Goal: Complete application form: Complete application form

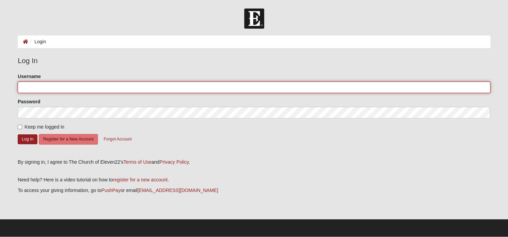
click at [21, 88] on input "Username" at bounding box center [254, 87] width 473 height 12
type input "Normankm12@gmail.com"
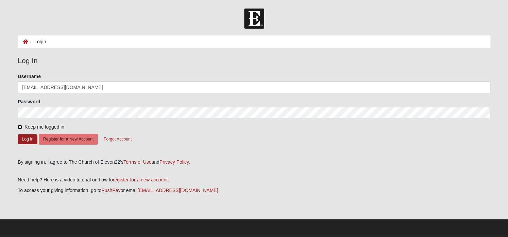
click at [20, 126] on input "Keep me logged in" at bounding box center [20, 127] width 4 height 4
checkbox input "true"
click at [69, 139] on button "Register for a New Account" at bounding box center [68, 139] width 59 height 11
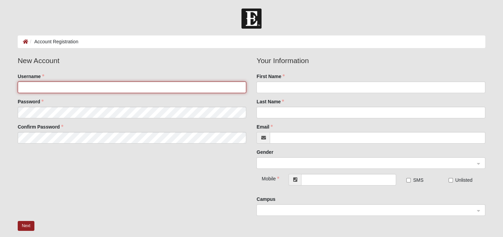
click at [24, 88] on input "Username" at bounding box center [132, 87] width 229 height 12
type input "Normankm12@gmail.com"
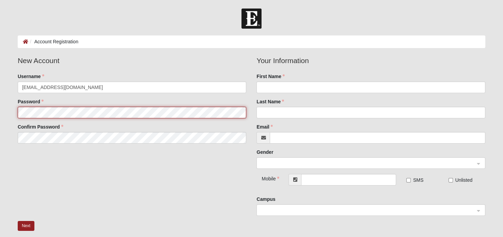
click at [26, 113] on fieldset "New Account Username Normankm12@gmail.com Password Confirm Password" at bounding box center [132, 101] width 239 height 93
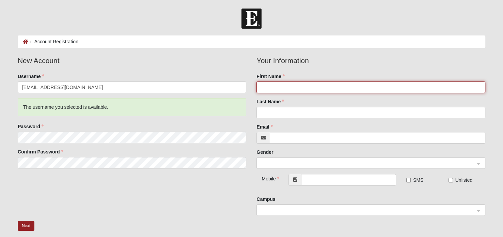
click at [263, 85] on input "First Name" at bounding box center [370, 87] width 229 height 12
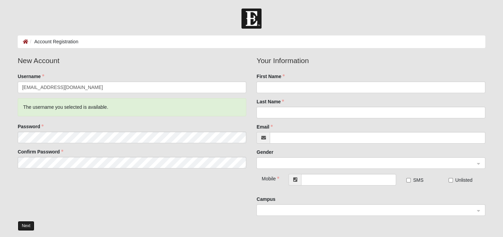
click at [29, 225] on button "Next" at bounding box center [26, 226] width 17 height 10
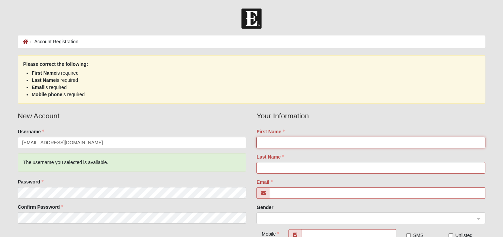
click at [259, 144] on input "First Name" at bounding box center [370, 142] width 229 height 12
type input "Karen"
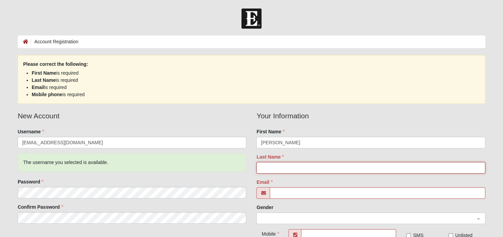
click at [267, 163] on input "Last Name" at bounding box center [370, 168] width 229 height 12
type input "Norman"
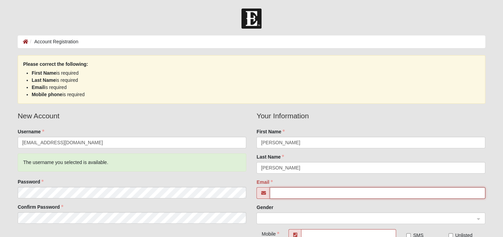
click at [272, 194] on input "Email" at bounding box center [377, 193] width 215 height 12
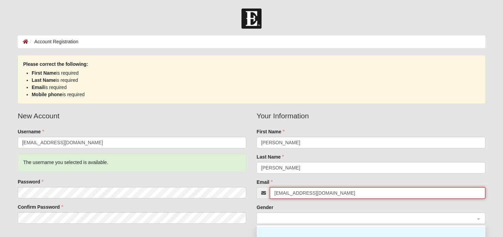
click at [272, 217] on span at bounding box center [368, 217] width 214 height 7
type input "Normankm12@gmail.com"
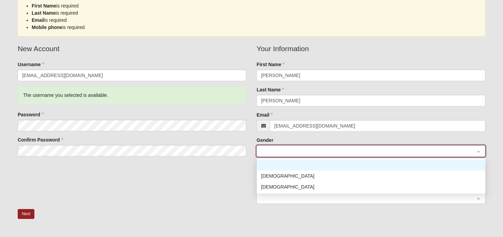
scroll to position [68, 0]
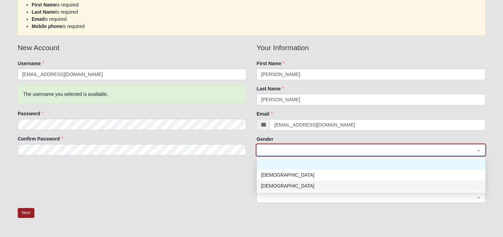
click at [265, 185] on div "[DEMOGRAPHIC_DATA]" at bounding box center [371, 185] width 220 height 7
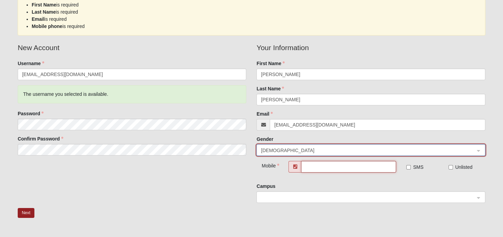
click at [304, 166] on input "text" at bounding box center [348, 167] width 95 height 12
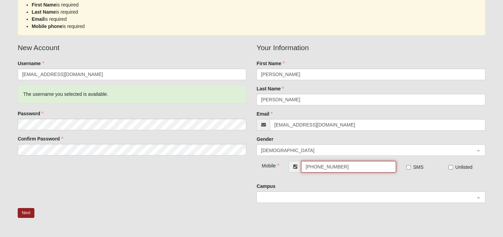
click at [478, 198] on div at bounding box center [371, 197] width 228 height 12
type input "(346) 677-4008"
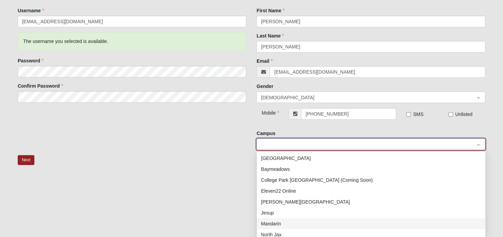
scroll to position [110, 0]
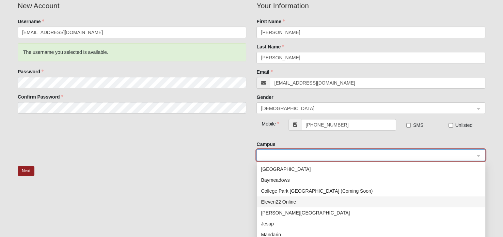
click at [301, 200] on div "Eleven22 Online" at bounding box center [371, 201] width 220 height 7
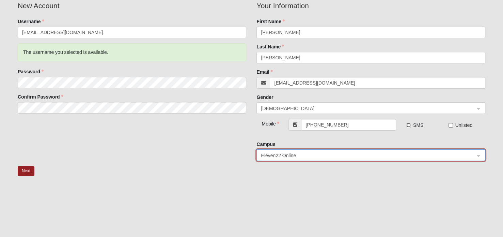
click at [407, 125] on input "SMS" at bounding box center [408, 125] width 4 height 4
checkbox input "true"
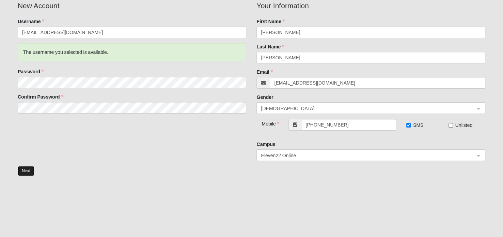
click at [28, 170] on button "Next" at bounding box center [26, 171] width 17 height 10
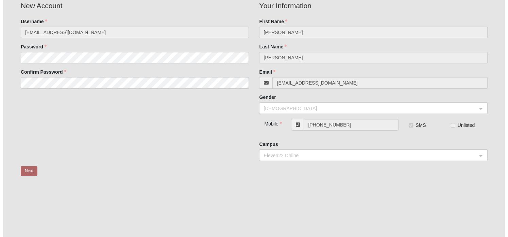
scroll to position [0, 0]
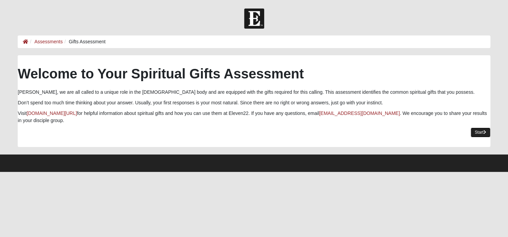
click at [485, 131] on icon at bounding box center [485, 132] width 3 height 4
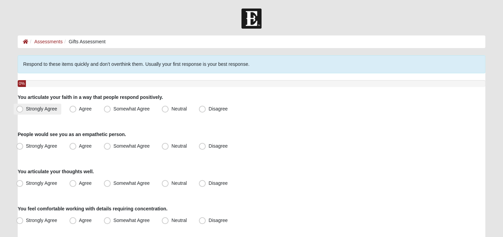
click at [26, 109] on span "Strongly Agree" at bounding box center [41, 108] width 31 height 5
click at [19, 109] on input "Strongly Agree" at bounding box center [21, 109] width 4 height 4
radio input "true"
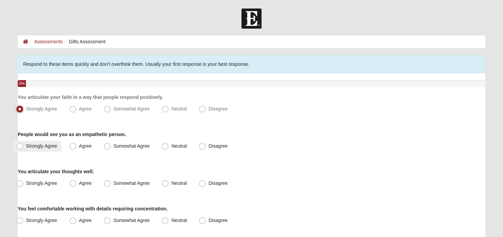
scroll to position [34, 0]
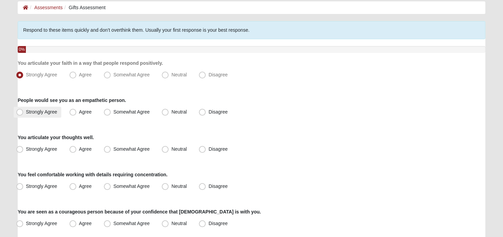
click at [26, 111] on span "Strongly Agree" at bounding box center [41, 111] width 31 height 5
click at [20, 111] on input "Strongly Agree" at bounding box center [21, 112] width 4 height 4
radio input "true"
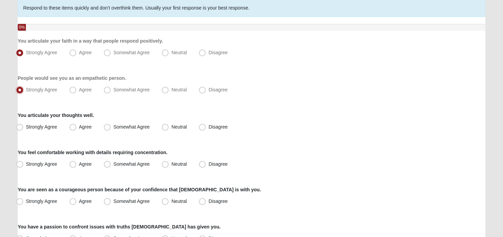
scroll to position [68, 0]
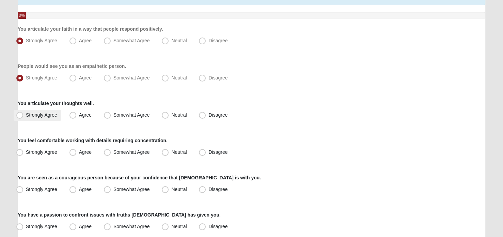
click at [26, 114] on span "Strongly Agree" at bounding box center [41, 114] width 31 height 5
click at [19, 114] on input "Strongly Agree" at bounding box center [21, 115] width 4 height 4
radio input "true"
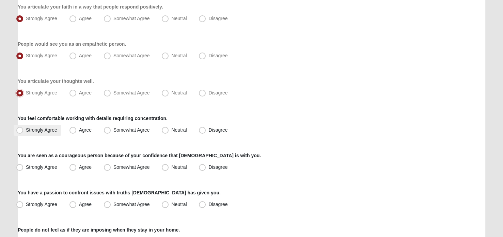
scroll to position [102, 0]
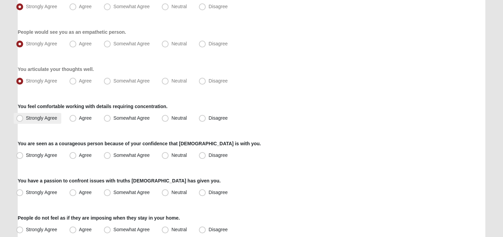
click at [26, 117] on span "Strongly Agree" at bounding box center [41, 117] width 31 height 5
click at [19, 117] on input "Strongly Agree" at bounding box center [21, 118] width 4 height 4
radio input "true"
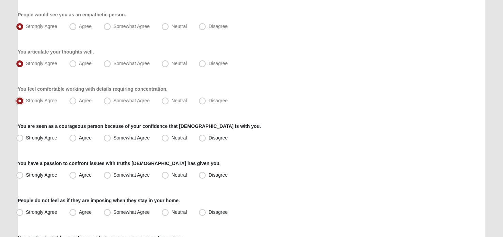
scroll to position [136, 0]
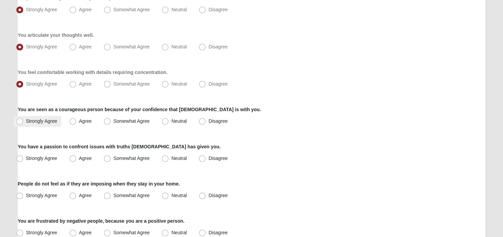
click at [26, 121] on span "Strongly Agree" at bounding box center [41, 120] width 31 height 5
click at [19, 121] on input "Strongly Agree" at bounding box center [21, 121] width 4 height 4
radio input "true"
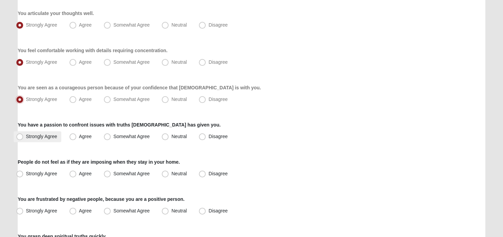
scroll to position [170, 0]
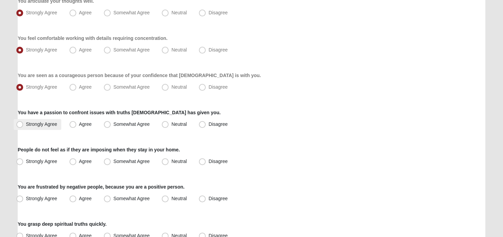
click at [26, 121] on span "Strongly Agree" at bounding box center [41, 123] width 31 height 5
click at [20, 122] on input "Strongly Agree" at bounding box center [21, 124] width 4 height 4
radio input "true"
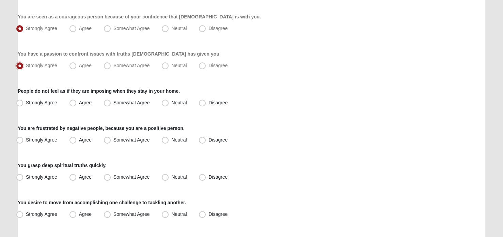
scroll to position [238, 0]
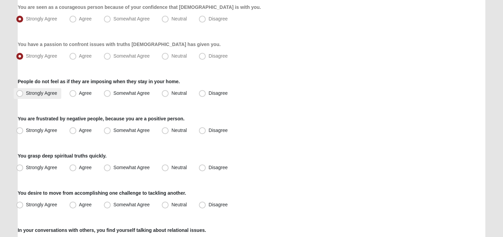
click at [26, 92] on span "Strongly Agree" at bounding box center [41, 92] width 31 height 5
click at [20, 92] on input "Strongly Agree" at bounding box center [21, 93] width 4 height 4
radio input "true"
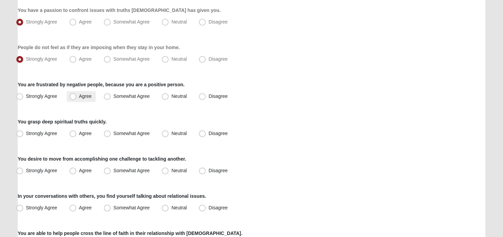
click at [79, 94] on span "Agree" at bounding box center [85, 95] width 13 height 5
click at [75, 94] on input "Agree" at bounding box center [74, 96] width 4 height 4
radio input "true"
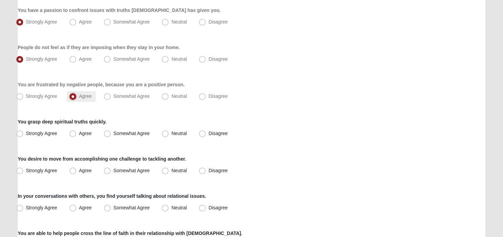
scroll to position [306, 0]
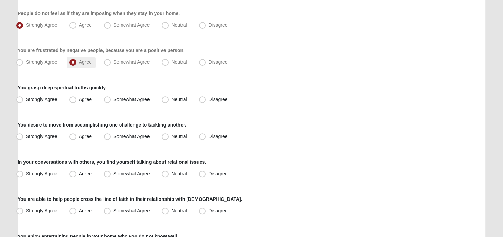
click at [79, 63] on span "Agree" at bounding box center [85, 61] width 13 height 5
click at [72, 63] on input "Agree" at bounding box center [74, 62] width 4 height 4
click at [26, 61] on span "Strongly Agree" at bounding box center [41, 61] width 31 height 5
click at [19, 61] on input "Strongly Agree" at bounding box center [21, 62] width 4 height 4
radio input "true"
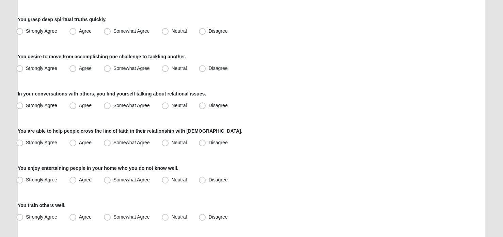
scroll to position [340, 0]
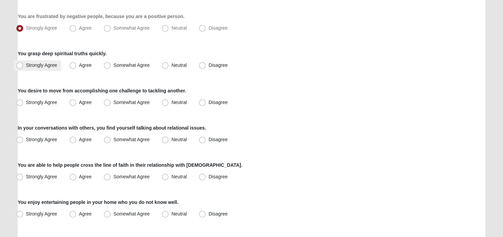
click at [26, 64] on span "Strongly Agree" at bounding box center [41, 64] width 31 height 5
click at [19, 64] on input "Strongly Agree" at bounding box center [21, 65] width 4 height 4
radio input "true"
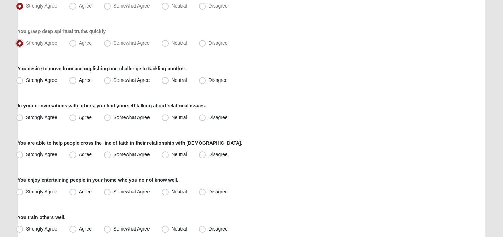
scroll to position [374, 0]
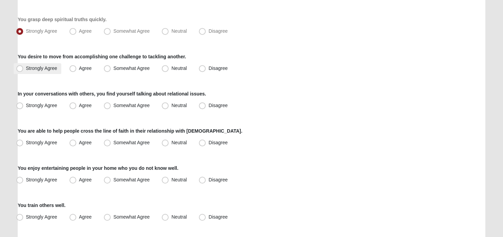
click at [26, 68] on span "Strongly Agree" at bounding box center [41, 67] width 31 height 5
click at [20, 68] on input "Strongly Agree" at bounding box center [21, 68] width 4 height 4
radio input "true"
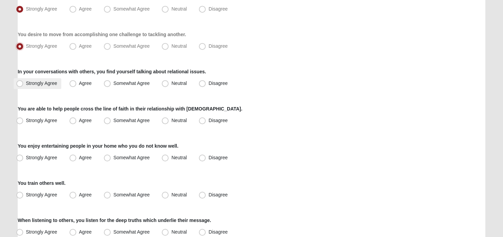
scroll to position [408, 0]
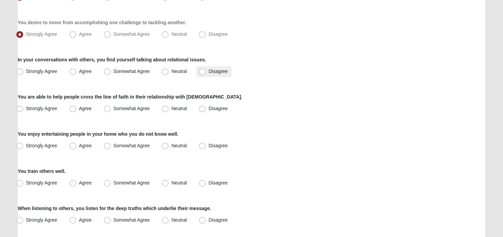
click at [208, 70] on span "Disagree" at bounding box center [217, 70] width 19 height 5
click at [206, 70] on input "Disagree" at bounding box center [203, 71] width 4 height 4
radio input "true"
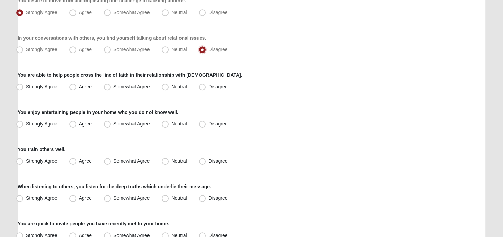
scroll to position [442, 0]
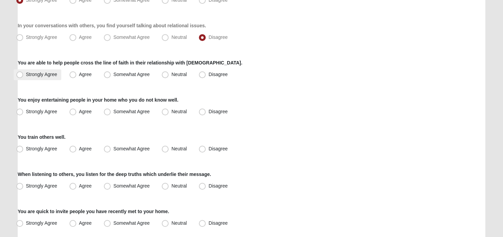
click at [26, 72] on span "Strongly Agree" at bounding box center [41, 73] width 31 height 5
click at [21, 72] on input "Strongly Agree" at bounding box center [21, 74] width 4 height 4
radio input "true"
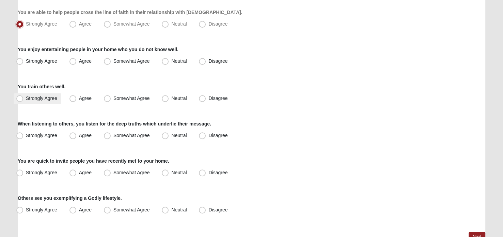
scroll to position [510, 0]
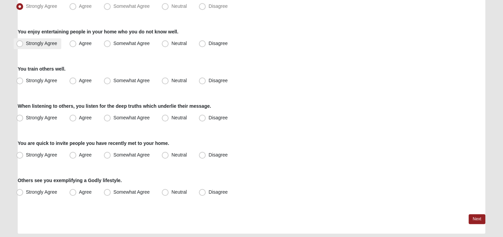
click at [26, 42] on span "Strongly Agree" at bounding box center [41, 42] width 31 height 5
click at [19, 42] on input "Strongly Agree" at bounding box center [21, 43] width 4 height 4
radio input "true"
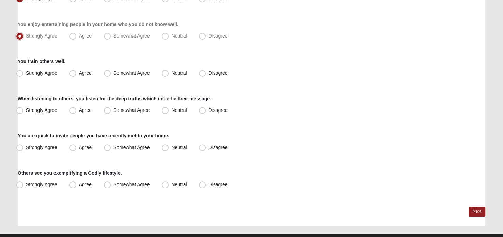
scroll to position [532, 0]
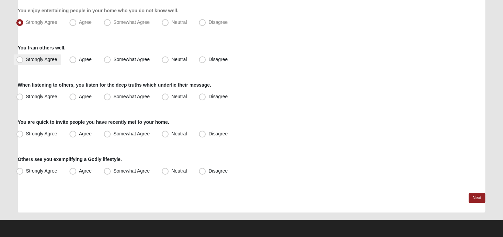
click at [26, 59] on span "Strongly Agree" at bounding box center [41, 58] width 31 height 5
click at [19, 59] on input "Strongly Agree" at bounding box center [21, 59] width 4 height 4
radio input "true"
click at [26, 94] on span "Strongly Agree" at bounding box center [41, 96] width 31 height 5
click at [19, 94] on input "Strongly Agree" at bounding box center [21, 96] width 4 height 4
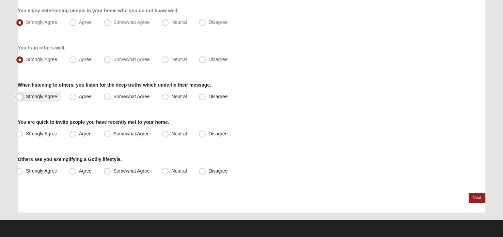
radio input "true"
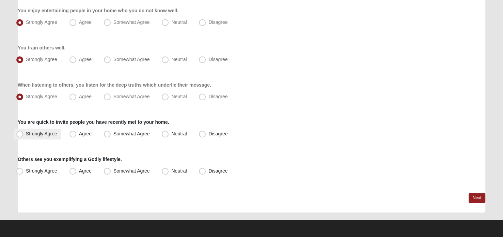
click at [26, 133] on span "Strongly Agree" at bounding box center [41, 133] width 31 height 5
click at [19, 133] on input "Strongly Agree" at bounding box center [21, 133] width 4 height 4
radio input "true"
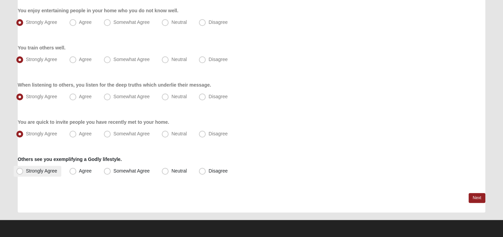
click at [26, 168] on span "Strongly Agree" at bounding box center [41, 170] width 31 height 5
click at [19, 168] on input "Strongly Agree" at bounding box center [21, 170] width 4 height 4
radio input "true"
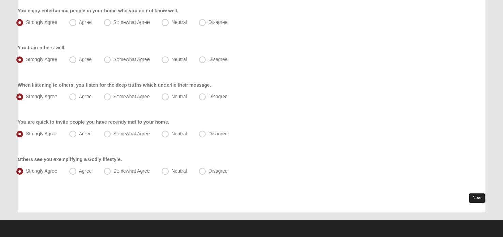
click at [471, 195] on link "Next" at bounding box center [476, 198] width 17 height 10
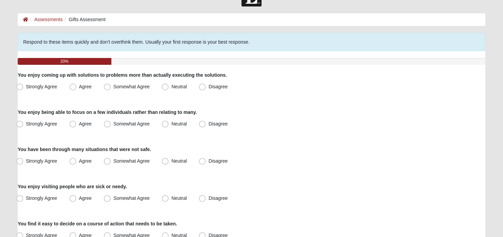
scroll to position [34, 0]
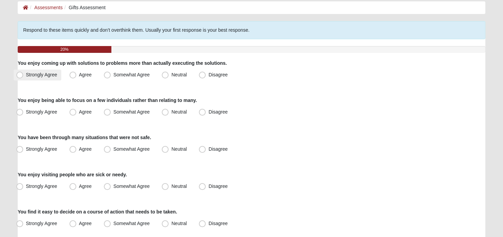
click at [26, 74] on span "Strongly Agree" at bounding box center [41, 74] width 31 height 5
click at [19, 74] on input "Strongly Agree" at bounding box center [21, 74] width 4 height 4
radio input "true"
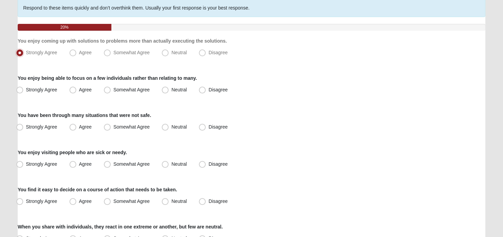
scroll to position [68, 0]
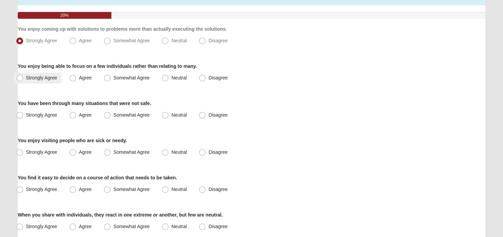
click at [26, 76] on span "Strongly Agree" at bounding box center [41, 77] width 31 height 5
click at [20, 76] on input "Strongly Agree" at bounding box center [21, 78] width 4 height 4
radio input "true"
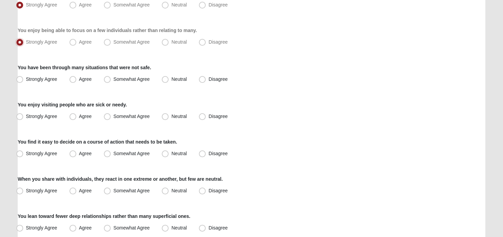
scroll to position [136, 0]
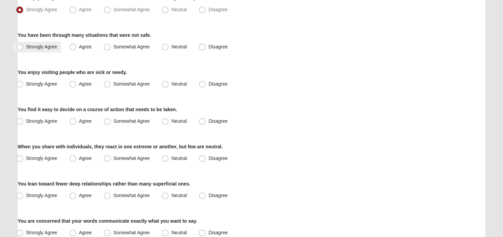
click at [26, 47] on span "Strongly Agree" at bounding box center [41, 46] width 31 height 5
click at [20, 47] on input "Strongly Agree" at bounding box center [21, 47] width 4 height 4
radio input "true"
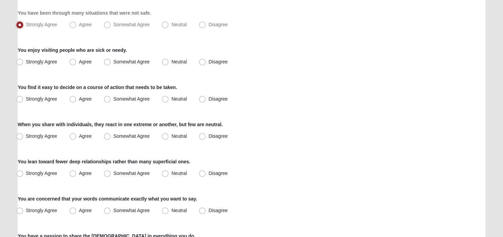
scroll to position [170, 0]
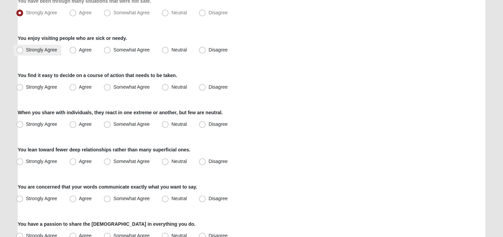
click at [26, 50] on span "Strongly Agree" at bounding box center [41, 49] width 31 height 5
click at [19, 50] on input "Strongly Agree" at bounding box center [21, 50] width 4 height 4
radio input "true"
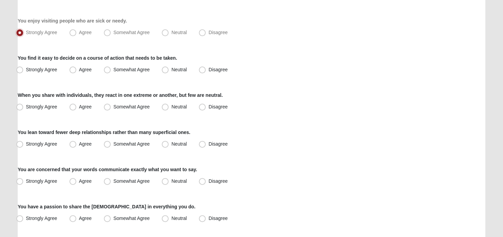
scroll to position [204, 0]
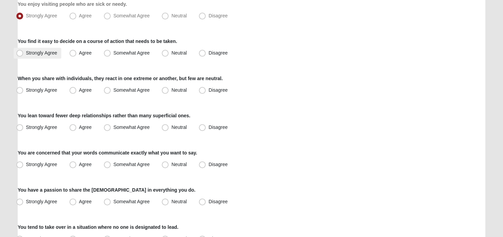
click at [26, 51] on span "Strongly Agree" at bounding box center [41, 52] width 31 height 5
click at [19, 51] on input "Strongly Agree" at bounding box center [21, 53] width 4 height 4
radio input "true"
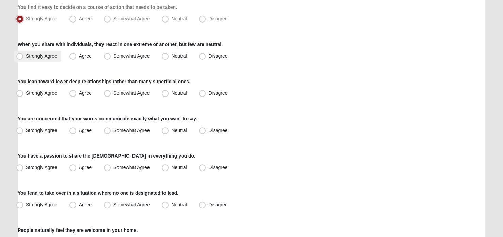
scroll to position [272, 0]
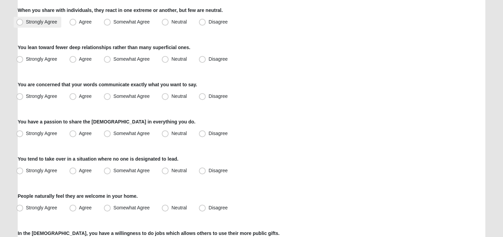
click at [19, 55] on div "You lean toward fewer deep relationships rather than many superficial ones. Str…" at bounding box center [251, 54] width 467 height 21
click at [26, 20] on span "Strongly Agree" at bounding box center [41, 21] width 31 height 5
click at [21, 20] on input "Strongly Agree" at bounding box center [21, 22] width 4 height 4
radio input "true"
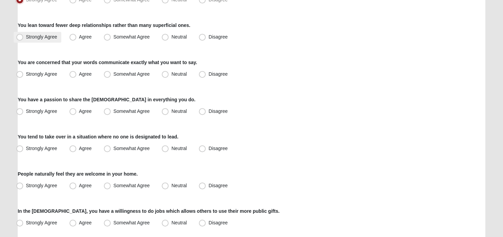
scroll to position [306, 0]
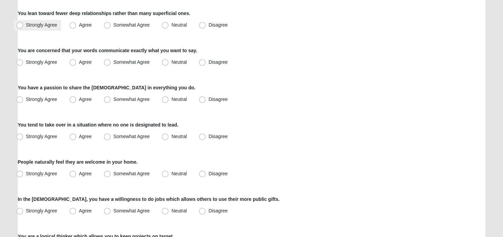
click at [26, 23] on span "Strongly Agree" at bounding box center [41, 24] width 31 height 5
click at [20, 23] on input "Strongly Agree" at bounding box center [21, 25] width 4 height 4
radio input "true"
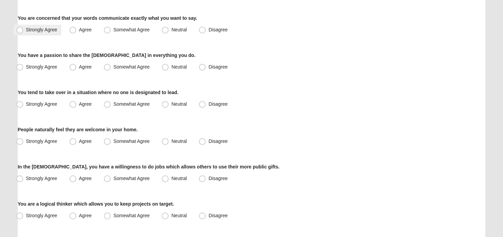
scroll to position [340, 0]
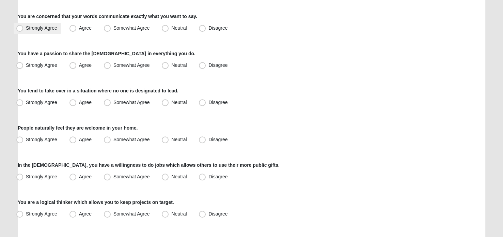
click at [26, 28] on span "Strongly Agree" at bounding box center [41, 27] width 31 height 5
click at [19, 28] on input "Strongly Agree" at bounding box center [21, 28] width 4 height 4
radio input "true"
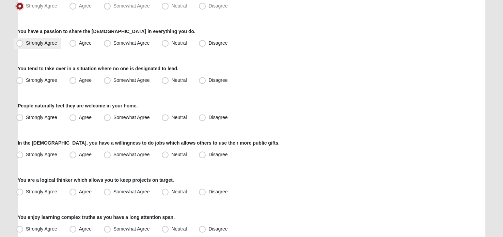
scroll to position [374, 0]
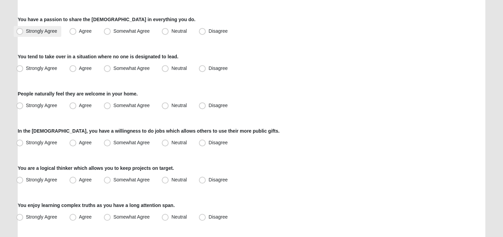
click at [26, 31] on span "Strongly Agree" at bounding box center [41, 30] width 31 height 5
click at [19, 31] on input "Strongly Agree" at bounding box center [21, 31] width 4 height 4
radio input "true"
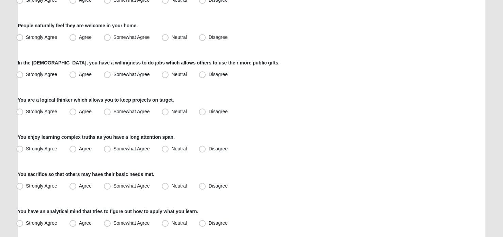
scroll to position [408, 0]
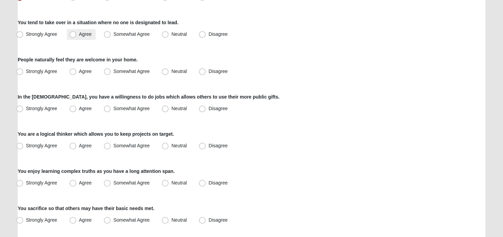
click at [79, 33] on span "Agree" at bounding box center [85, 33] width 13 height 5
click at [73, 33] on input "Agree" at bounding box center [74, 34] width 4 height 4
radio input "true"
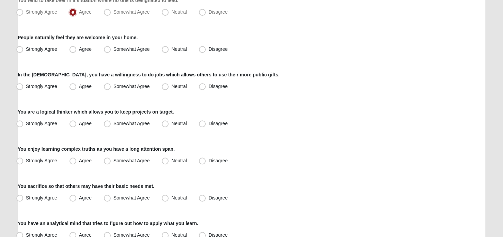
scroll to position [442, 0]
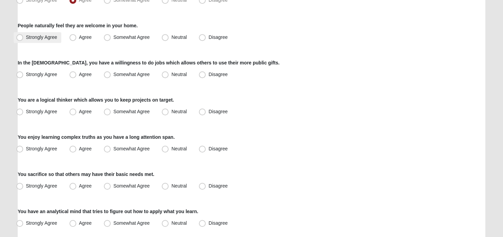
click at [26, 35] on span "Strongly Agree" at bounding box center [41, 36] width 31 height 5
click at [19, 35] on input "Strongly Agree" at bounding box center [21, 37] width 4 height 4
radio input "true"
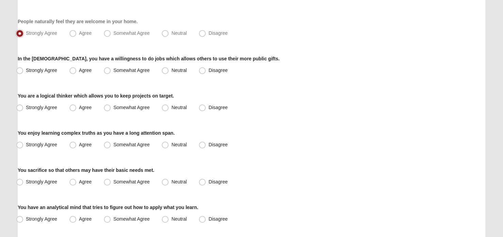
scroll to position [476, 0]
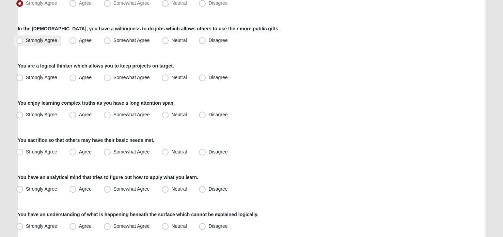
click at [26, 40] on span "Strongly Agree" at bounding box center [41, 39] width 31 height 5
click at [20, 40] on input "Strongly Agree" at bounding box center [21, 40] width 4 height 4
radio input "true"
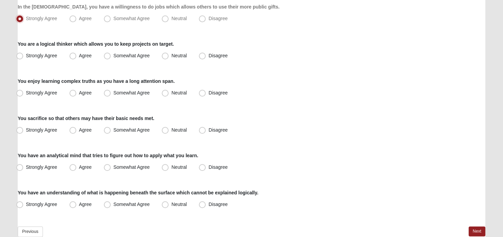
scroll to position [510, 0]
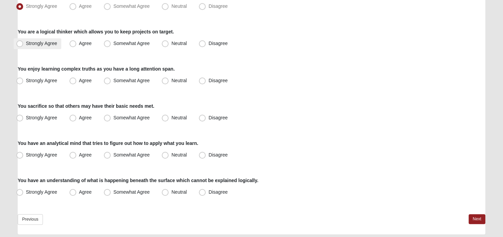
click at [26, 42] on span "Strongly Agree" at bounding box center [41, 42] width 31 height 5
click at [19, 42] on input "Strongly Agree" at bounding box center [21, 43] width 4 height 4
radio input "true"
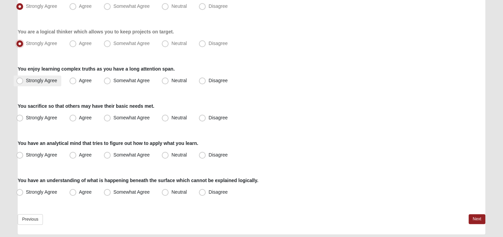
scroll to position [532, 0]
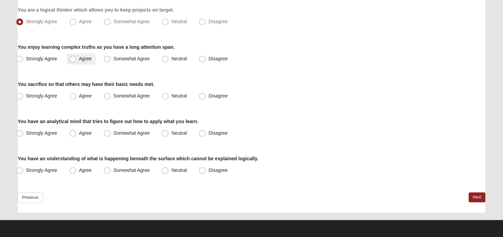
click at [79, 61] on span "Agree" at bounding box center [85, 58] width 13 height 5
click at [72, 61] on input "Agree" at bounding box center [74, 58] width 4 height 4
radio input "true"
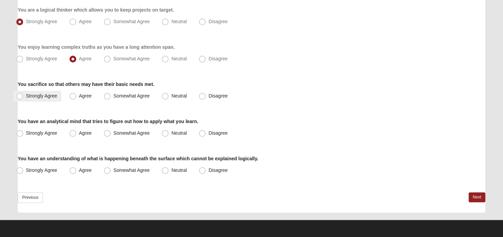
click at [26, 97] on span "Strongly Agree" at bounding box center [41, 95] width 31 height 5
click at [20, 97] on input "Strongly Agree" at bounding box center [21, 96] width 4 height 4
radio input "true"
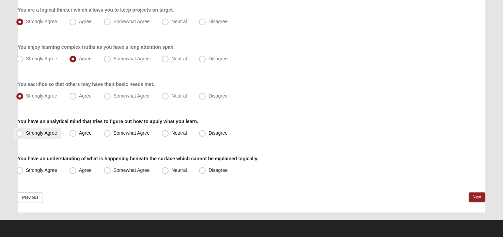
click at [26, 132] on span "Strongly Agree" at bounding box center [41, 132] width 31 height 5
click at [21, 132] on input "Strongly Agree" at bounding box center [21, 133] width 4 height 4
radio input "true"
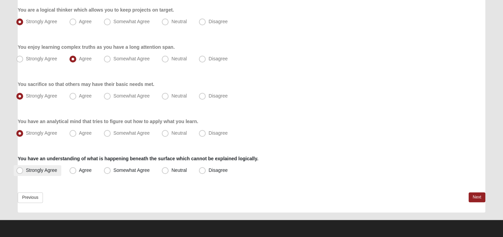
click at [26, 170] on span "Strongly Agree" at bounding box center [41, 169] width 31 height 5
click at [20, 170] on input "Strongly Agree" at bounding box center [21, 170] width 4 height 4
radio input "true"
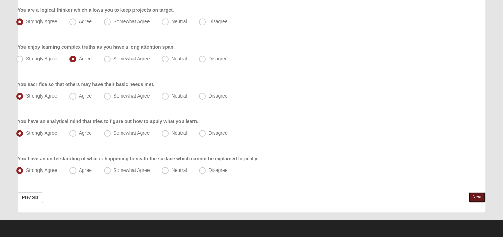
click at [477, 197] on link "Next" at bounding box center [476, 197] width 17 height 10
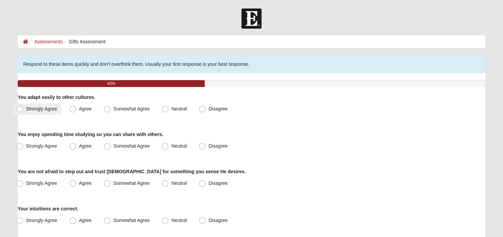
click at [26, 108] on span "Strongly Agree" at bounding box center [41, 108] width 31 height 5
click at [21, 108] on input "Strongly Agree" at bounding box center [21, 109] width 4 height 4
radio input "true"
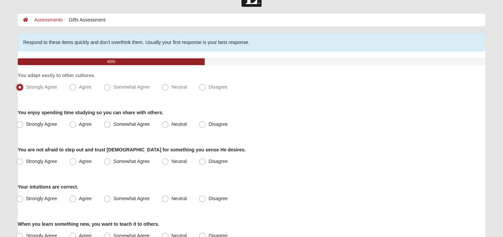
scroll to position [34, 0]
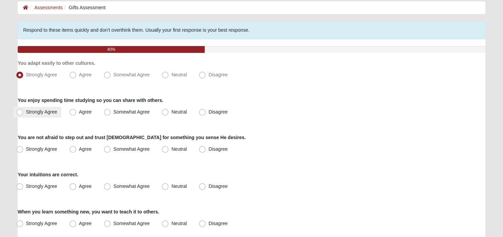
click at [26, 112] on span "Strongly Agree" at bounding box center [41, 111] width 31 height 5
click at [21, 112] on input "Strongly Agree" at bounding box center [21, 112] width 4 height 4
radio input "true"
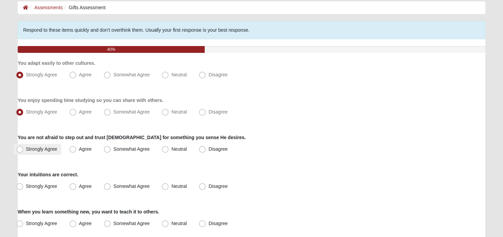
click at [26, 147] on span "Strongly Agree" at bounding box center [41, 148] width 31 height 5
click at [21, 147] on input "Strongly Agree" at bounding box center [21, 149] width 4 height 4
radio input "true"
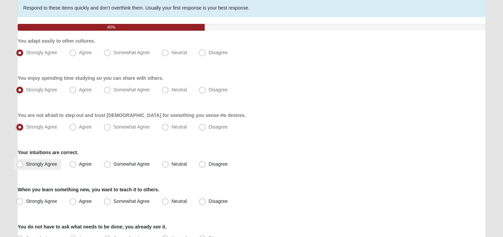
scroll to position [68, 0]
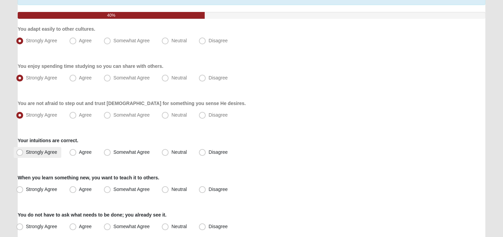
click at [26, 151] on span "Strongly Agree" at bounding box center [41, 151] width 31 height 5
click at [20, 151] on input "Strongly Agree" at bounding box center [21, 152] width 4 height 4
radio input "true"
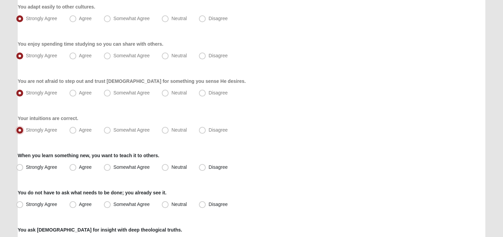
scroll to position [136, 0]
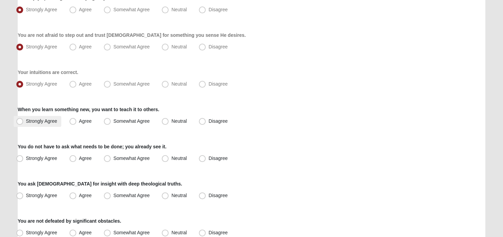
click at [26, 120] on span "Strongly Agree" at bounding box center [41, 120] width 31 height 5
click at [19, 120] on input "Strongly Agree" at bounding box center [21, 121] width 4 height 4
radio input "true"
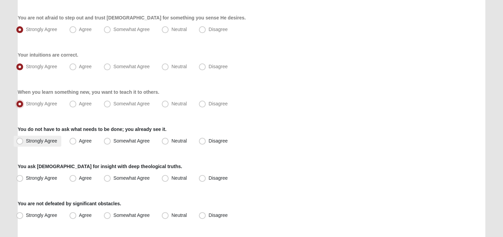
scroll to position [170, 0]
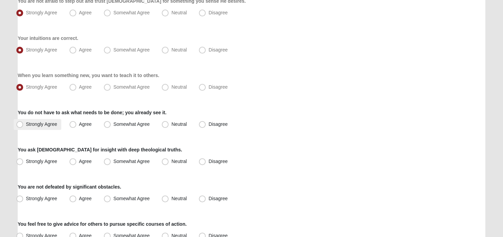
click at [26, 124] on span "Strongly Agree" at bounding box center [41, 123] width 31 height 5
click at [21, 124] on input "Strongly Agree" at bounding box center [21, 124] width 4 height 4
radio input "true"
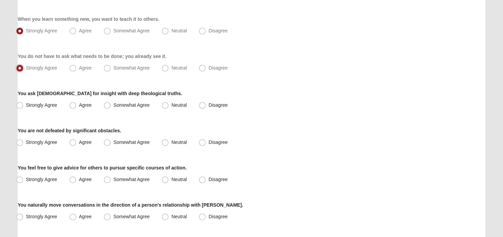
scroll to position [238, 0]
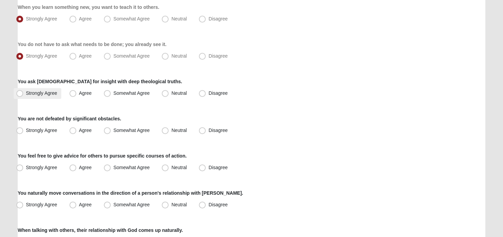
click at [26, 93] on span "Strongly Agree" at bounding box center [41, 92] width 31 height 5
click at [20, 93] on input "Strongly Agree" at bounding box center [21, 93] width 4 height 4
radio input "true"
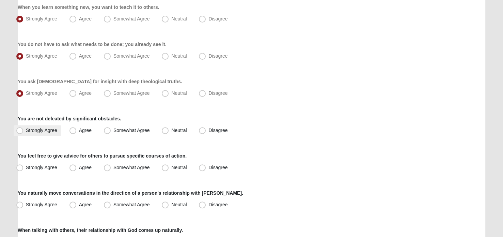
click at [26, 130] on span "Strongly Agree" at bounding box center [41, 129] width 31 height 5
click at [20, 130] on input "Strongly Agree" at bounding box center [21, 130] width 4 height 4
radio input "true"
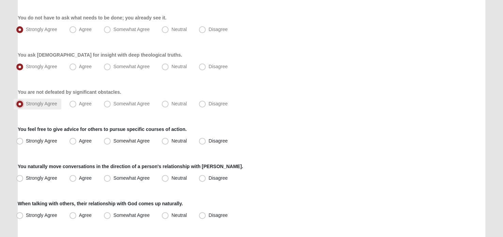
scroll to position [272, 0]
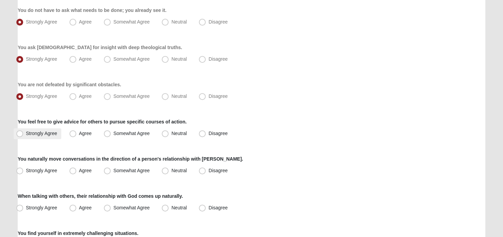
click at [26, 134] on span "Strongly Agree" at bounding box center [41, 132] width 31 height 5
click at [19, 134] on input "Strongly Agree" at bounding box center [21, 133] width 4 height 4
radio input "true"
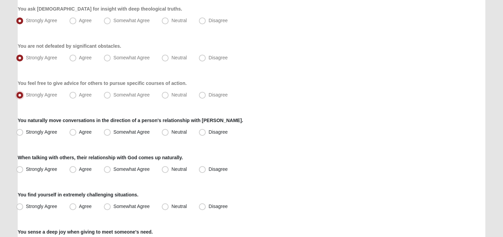
scroll to position [340, 0]
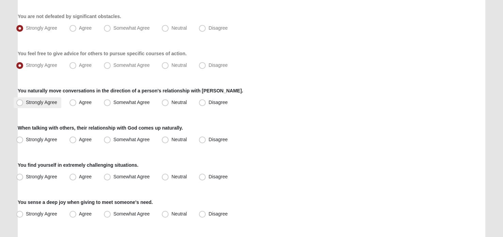
click at [26, 101] on span "Strongly Agree" at bounding box center [41, 101] width 31 height 5
click at [21, 101] on input "Strongly Agree" at bounding box center [21, 102] width 4 height 4
radio input "true"
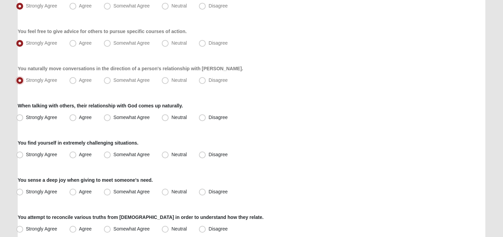
scroll to position [374, 0]
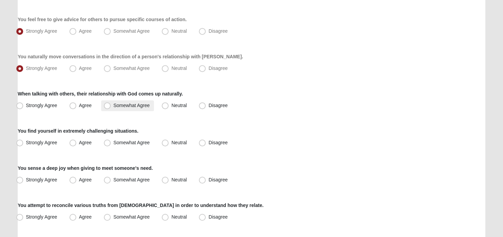
click at [113, 106] on span "Somewhat Agree" at bounding box center [131, 104] width 36 height 5
click at [108, 106] on input "Somewhat Agree" at bounding box center [109, 105] width 4 height 4
radio input "true"
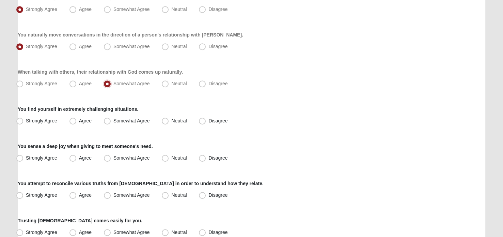
scroll to position [408, 0]
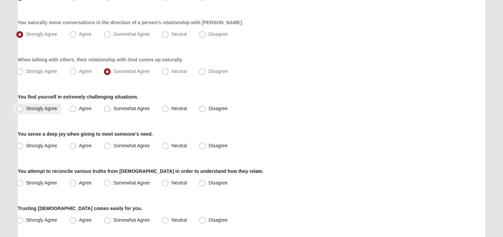
click at [26, 107] on span "Strongly Agree" at bounding box center [41, 107] width 31 height 5
click at [20, 107] on input "Strongly Agree" at bounding box center [21, 108] width 4 height 4
radio input "true"
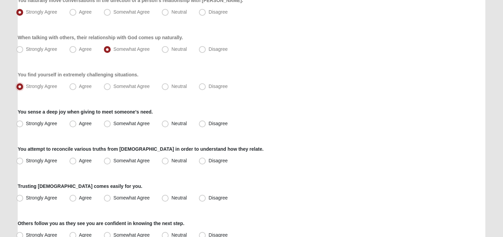
scroll to position [476, 0]
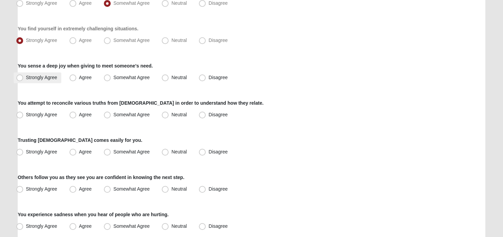
click at [26, 77] on span "Strongly Agree" at bounding box center [41, 77] width 31 height 5
click at [20, 77] on input "Strongly Agree" at bounding box center [21, 77] width 4 height 4
radio input "true"
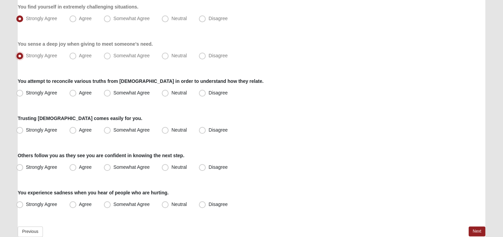
scroll to position [510, 0]
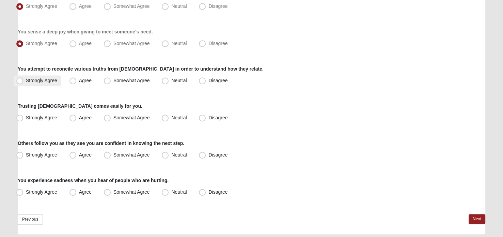
click at [26, 80] on span "Strongly Agree" at bounding box center [41, 80] width 31 height 5
click at [20, 80] on input "Strongly Agree" at bounding box center [21, 80] width 4 height 4
radio input "true"
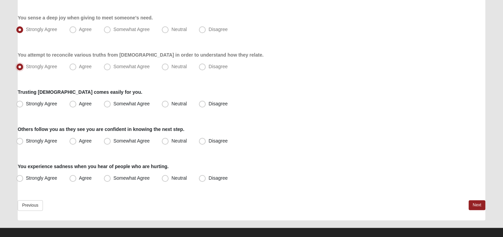
scroll to position [532, 0]
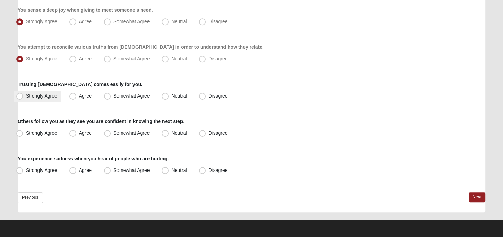
click at [26, 96] on span "Strongly Agree" at bounding box center [41, 95] width 31 height 5
click at [19, 96] on input "Strongly Agree" at bounding box center [21, 96] width 4 height 4
radio input "true"
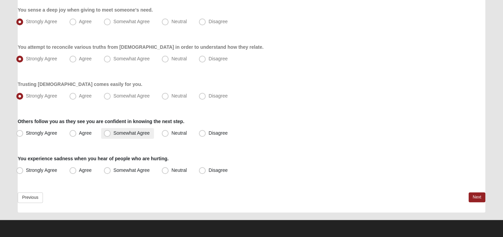
click at [113, 132] on span "Somewhat Agree" at bounding box center [131, 132] width 36 height 5
click at [108, 132] on input "Somewhat Agree" at bounding box center [109, 133] width 4 height 4
radio input "true"
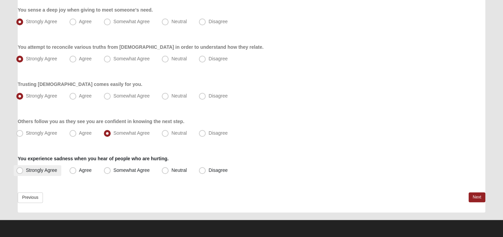
click at [26, 173] on span "Strongly Agree" at bounding box center [41, 169] width 31 height 5
click at [19, 172] on input "Strongly Agree" at bounding box center [21, 170] width 4 height 4
radio input "true"
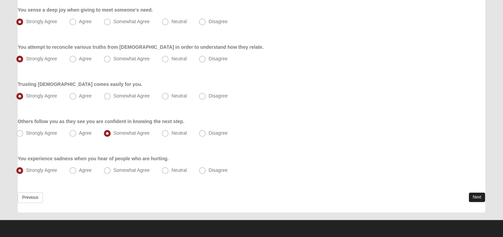
click at [471, 198] on link "Next" at bounding box center [476, 197] width 17 height 10
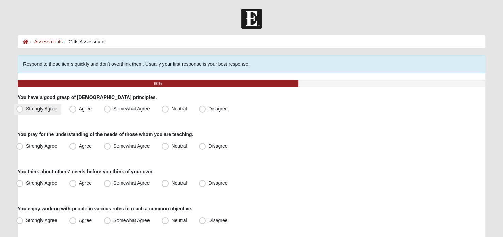
click at [26, 109] on span "Strongly Agree" at bounding box center [41, 108] width 31 height 5
click at [20, 109] on input "Strongly Agree" at bounding box center [21, 109] width 4 height 4
radio input "true"
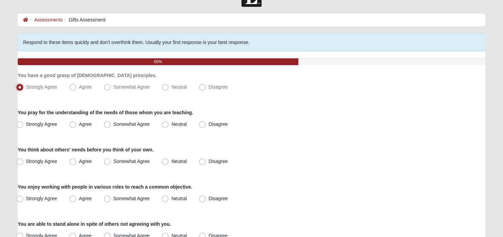
scroll to position [34, 0]
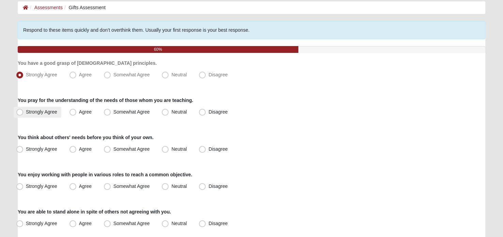
click at [26, 111] on span "Strongly Agree" at bounding box center [41, 111] width 31 height 5
click at [20, 111] on input "Strongly Agree" at bounding box center [21, 112] width 4 height 4
radio input "true"
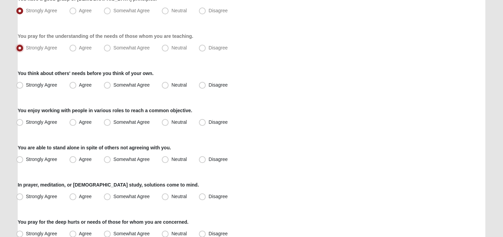
scroll to position [102, 0]
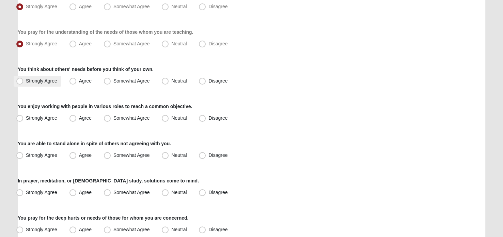
click at [26, 80] on span "Strongly Agree" at bounding box center [41, 80] width 31 height 5
click at [19, 80] on input "Strongly Agree" at bounding box center [21, 81] width 4 height 4
radio input "true"
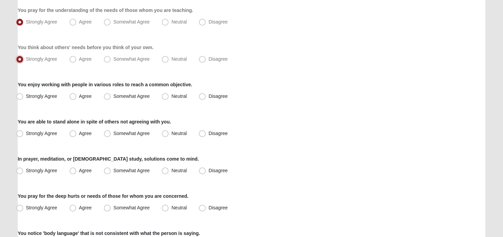
scroll to position [136, 0]
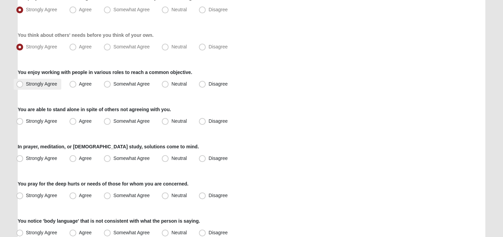
click at [26, 83] on span "Strongly Agree" at bounding box center [41, 83] width 31 height 5
click at [20, 83] on input "Strongly Agree" at bounding box center [21, 84] width 4 height 4
radio input "true"
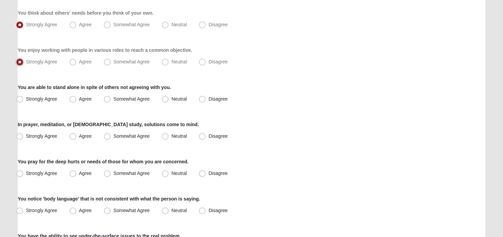
scroll to position [170, 0]
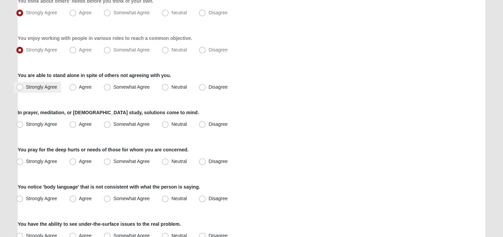
click at [26, 87] on span "Strongly Agree" at bounding box center [41, 86] width 31 height 5
click at [22, 87] on input "Strongly Agree" at bounding box center [21, 87] width 4 height 4
radio input "true"
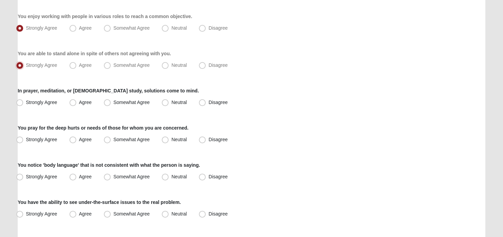
scroll to position [204, 0]
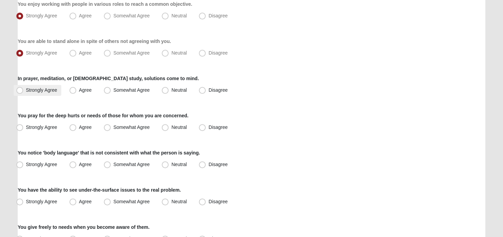
click at [26, 89] on span "Strongly Agree" at bounding box center [41, 89] width 31 height 5
click at [19, 89] on input "Strongly Agree" at bounding box center [21, 90] width 4 height 4
radio input "true"
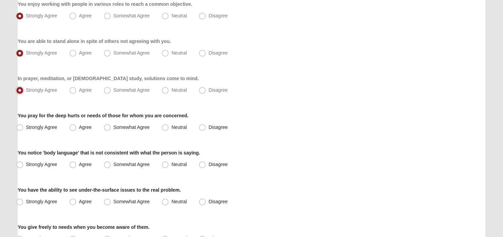
scroll to position [238, 0]
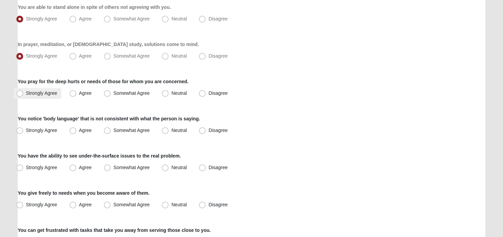
click at [26, 92] on span "Strongly Agree" at bounding box center [41, 92] width 31 height 5
click at [19, 92] on input "Strongly Agree" at bounding box center [21, 93] width 4 height 4
radio input "true"
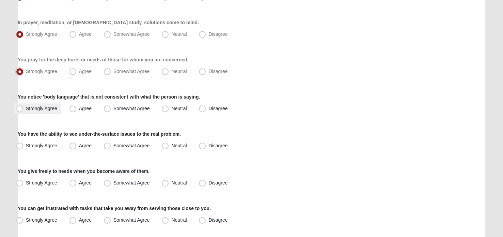
scroll to position [272, 0]
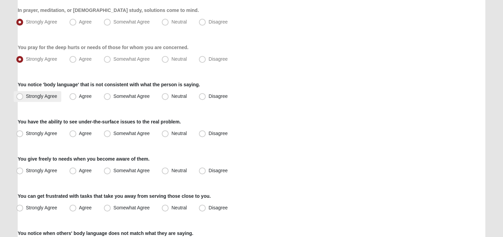
click at [26, 95] on span "Strongly Agree" at bounding box center [41, 95] width 31 height 5
click at [19, 95] on input "Strongly Agree" at bounding box center [21, 96] width 4 height 4
radio input "true"
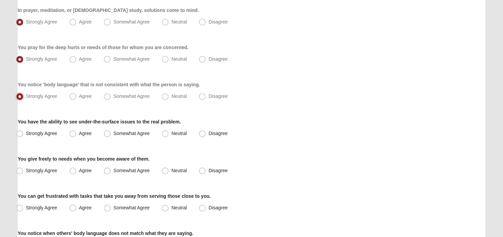
scroll to position [306, 0]
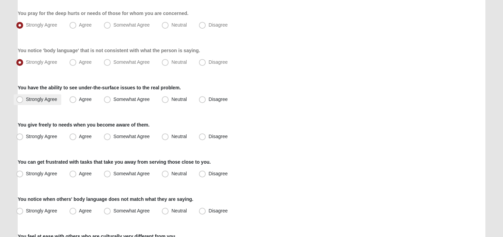
click at [26, 100] on span "Strongly Agree" at bounding box center [41, 98] width 31 height 5
click at [20, 100] on input "Strongly Agree" at bounding box center [21, 99] width 4 height 4
radio input "true"
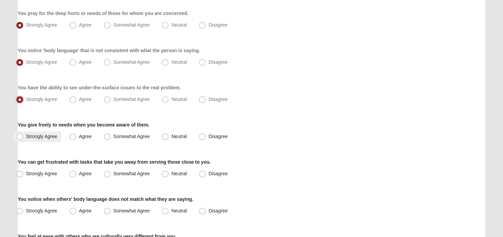
scroll to position [340, 0]
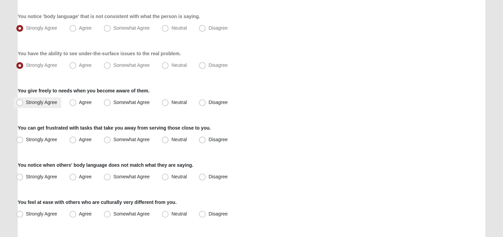
click at [26, 103] on span "Strongly Agree" at bounding box center [41, 101] width 31 height 5
click at [20, 103] on input "Strongly Agree" at bounding box center [21, 102] width 4 height 4
radio input "true"
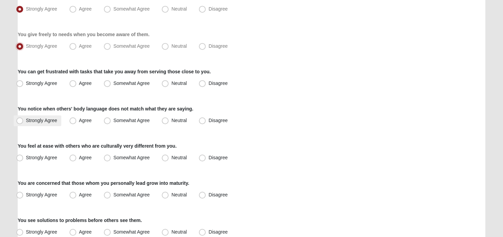
scroll to position [408, 0]
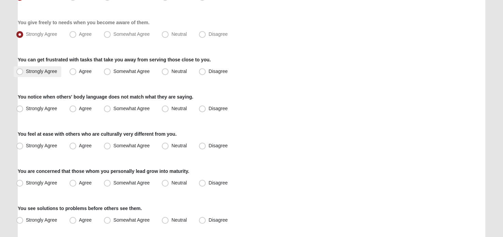
click at [26, 71] on span "Strongly Agree" at bounding box center [41, 70] width 31 height 5
click at [19, 71] on input "Strongly Agree" at bounding box center [21, 71] width 4 height 4
radio input "true"
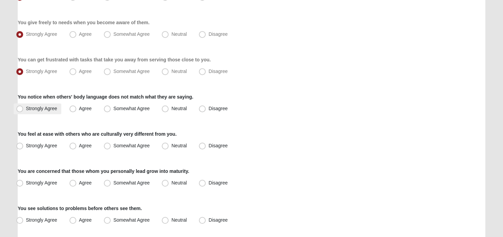
click at [26, 108] on span "Strongly Agree" at bounding box center [41, 107] width 31 height 5
click at [21, 108] on input "Strongly Agree" at bounding box center [21, 108] width 4 height 4
radio input "true"
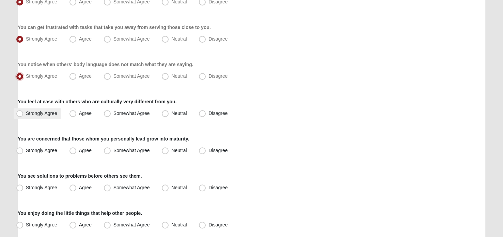
scroll to position [442, 0]
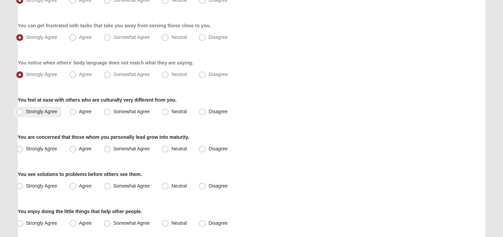
click at [26, 111] on span "Strongly Agree" at bounding box center [41, 111] width 31 height 5
click at [19, 111] on input "Strongly Agree" at bounding box center [21, 111] width 4 height 4
radio input "true"
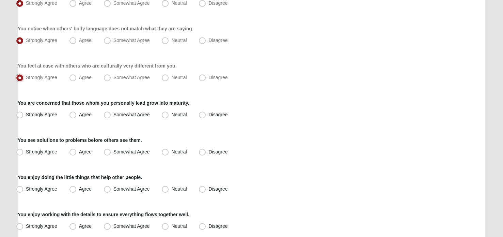
scroll to position [510, 0]
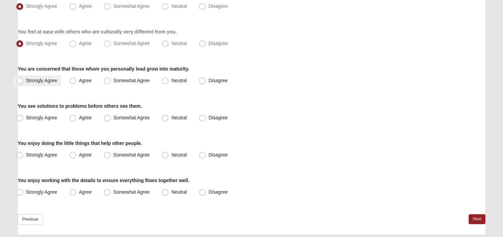
click at [26, 79] on span "Strongly Agree" at bounding box center [41, 80] width 31 height 5
click at [21, 79] on input "Strongly Agree" at bounding box center [21, 80] width 4 height 4
radio input "true"
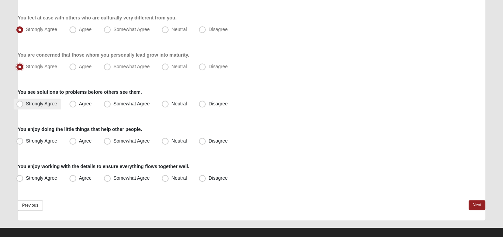
scroll to position [532, 0]
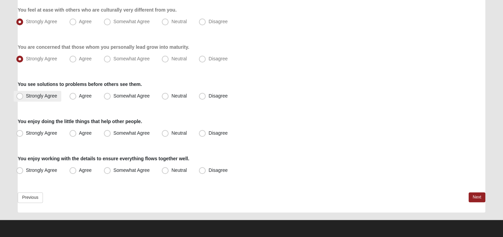
click at [26, 94] on span "Strongly Agree" at bounding box center [41, 95] width 31 height 5
click at [21, 94] on input "Strongly Agree" at bounding box center [21, 96] width 4 height 4
radio input "true"
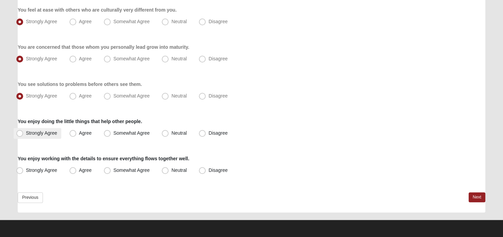
click at [26, 133] on span "Strongly Agree" at bounding box center [41, 132] width 31 height 5
click at [21, 133] on input "Strongly Agree" at bounding box center [21, 133] width 4 height 4
radio input "true"
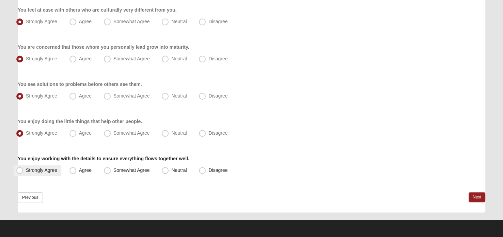
click at [26, 167] on span "Strongly Agree" at bounding box center [41, 169] width 31 height 5
click at [19, 168] on input "Strongly Agree" at bounding box center [21, 170] width 4 height 4
radio input "true"
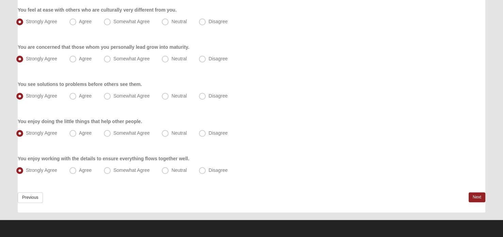
drag, startPoint x: 476, startPoint y: 203, endPoint x: 479, endPoint y: 205, distance: 3.8
click at [477, 194] on link "Next" at bounding box center [476, 197] width 17 height 10
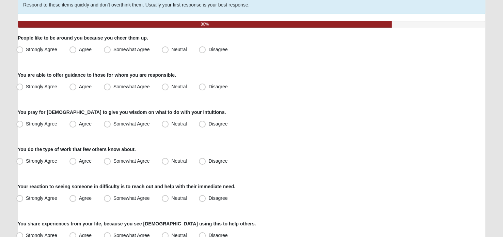
scroll to position [68, 0]
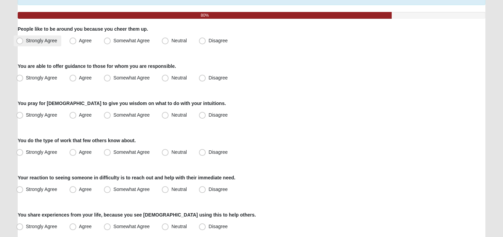
click at [26, 40] on span "Strongly Agree" at bounding box center [41, 40] width 31 height 5
click at [20, 40] on input "Strongly Agree" at bounding box center [21, 40] width 4 height 4
radio input "true"
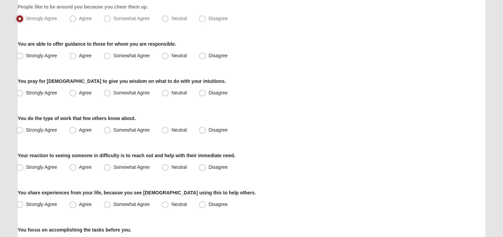
scroll to position [102, 0]
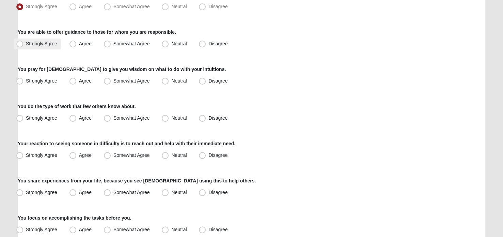
click at [26, 43] on span "Strongly Agree" at bounding box center [41, 43] width 31 height 5
click at [20, 43] on input "Strongly Agree" at bounding box center [21, 44] width 4 height 4
radio input "true"
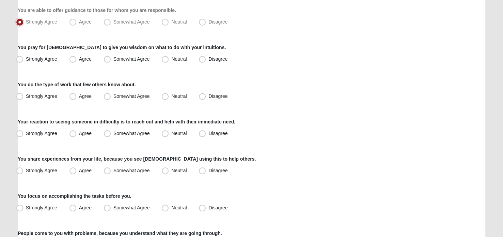
scroll to position [136, 0]
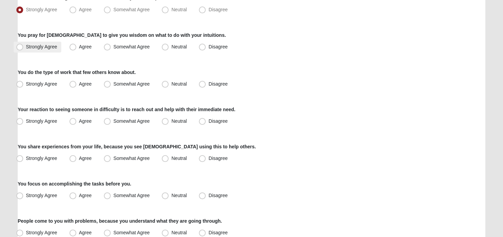
click at [26, 46] on span "Strongly Agree" at bounding box center [41, 46] width 31 height 5
click at [20, 46] on input "Strongly Agree" at bounding box center [21, 47] width 4 height 4
radio input "true"
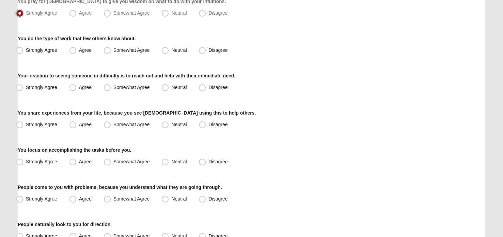
scroll to position [170, 0]
click at [26, 49] on span "Strongly Agree" at bounding box center [41, 49] width 31 height 5
click at [20, 49] on input "Strongly Agree" at bounding box center [21, 50] width 4 height 4
radio input "true"
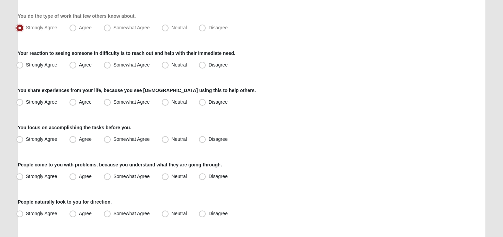
scroll to position [204, 0]
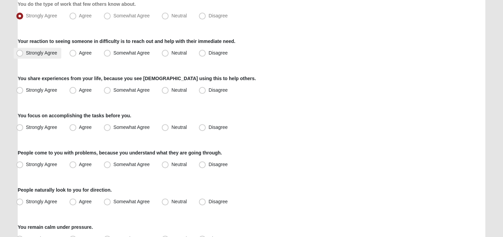
click at [26, 54] on span "Strongly Agree" at bounding box center [41, 52] width 31 height 5
click at [22, 54] on input "Strongly Agree" at bounding box center [21, 53] width 4 height 4
radio input "true"
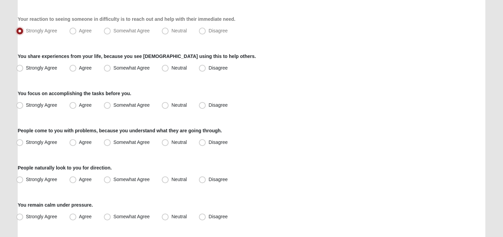
scroll to position [238, 0]
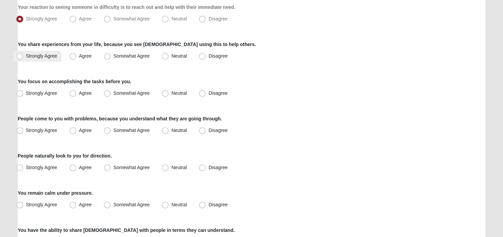
click at [26, 56] on span "Strongly Agree" at bounding box center [41, 55] width 31 height 5
click at [22, 56] on input "Strongly Agree" at bounding box center [21, 56] width 4 height 4
radio input "true"
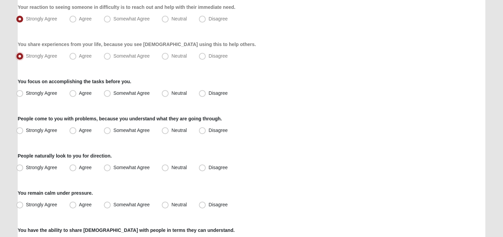
scroll to position [272, 0]
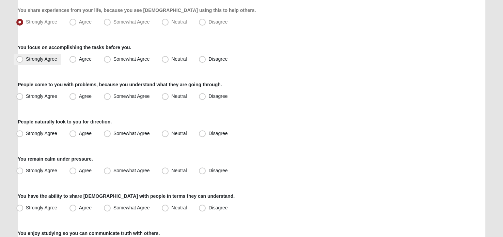
click at [26, 59] on span "Strongly Agree" at bounding box center [41, 58] width 31 height 5
click at [21, 59] on input "Strongly Agree" at bounding box center [21, 59] width 4 height 4
radio input "true"
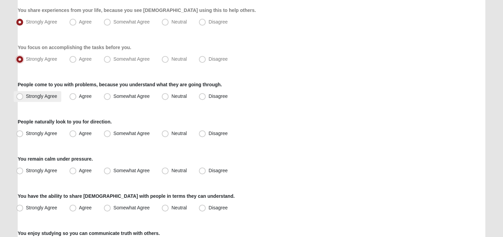
scroll to position [306, 0]
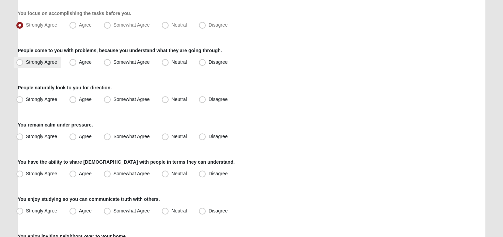
click at [26, 64] on span "Strongly Agree" at bounding box center [41, 61] width 31 height 5
click at [22, 64] on input "Strongly Agree" at bounding box center [21, 62] width 4 height 4
radio input "true"
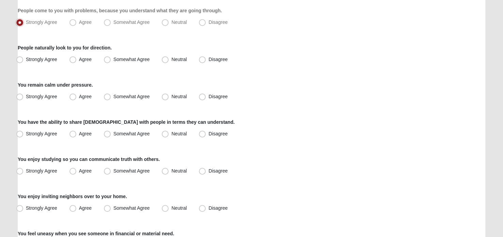
scroll to position [374, 0]
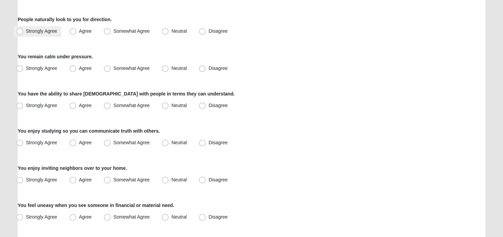
click at [26, 32] on span "Strongly Agree" at bounding box center [41, 30] width 31 height 5
click at [19, 32] on input "Strongly Agree" at bounding box center [21, 31] width 4 height 4
radio input "true"
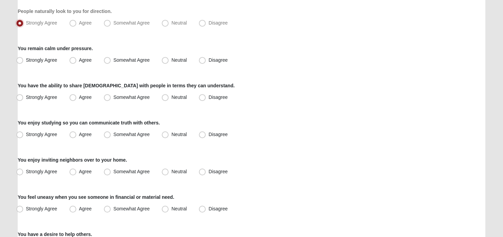
scroll to position [408, 0]
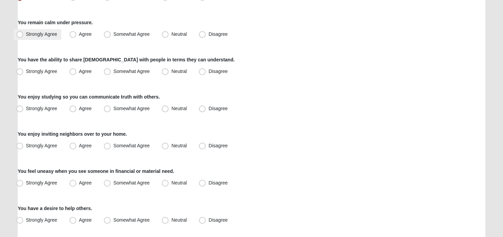
click at [26, 35] on span "Strongly Agree" at bounding box center [41, 33] width 31 height 5
click at [22, 35] on input "Strongly Agree" at bounding box center [21, 34] width 4 height 4
radio input "true"
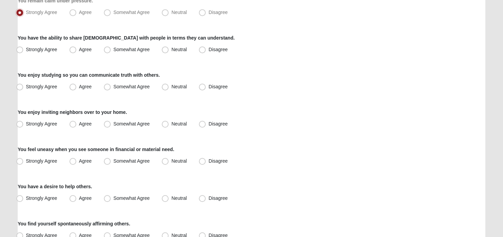
scroll to position [442, 0]
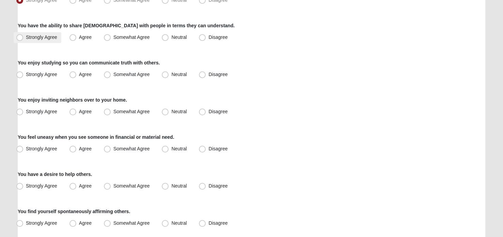
click at [26, 36] on span "Strongly Agree" at bounding box center [41, 36] width 31 height 5
click at [21, 36] on input "Strongly Agree" at bounding box center [21, 37] width 4 height 4
radio input "true"
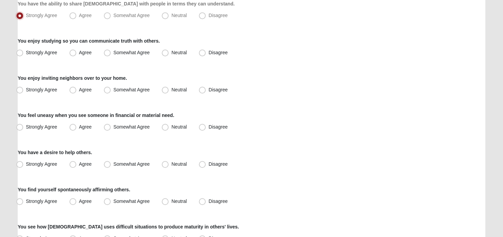
scroll to position [476, 0]
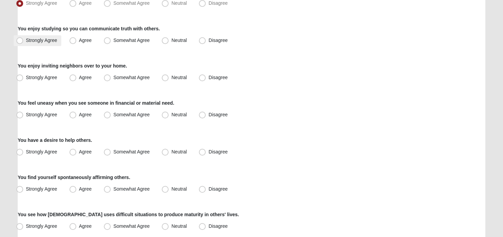
click at [26, 40] on span "Strongly Agree" at bounding box center [41, 39] width 31 height 5
click at [19, 40] on input "Strongly Agree" at bounding box center [21, 40] width 4 height 4
radio input "true"
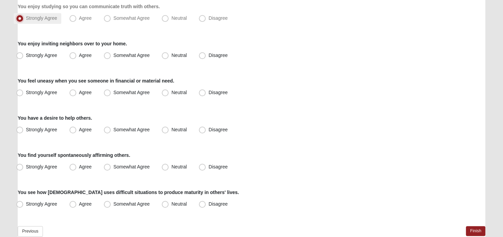
scroll to position [510, 0]
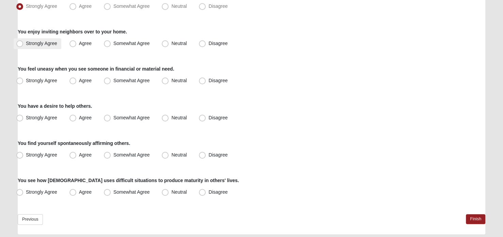
click at [26, 45] on span "Strongly Agree" at bounding box center [41, 42] width 31 height 5
click at [22, 45] on input "Strongly Agree" at bounding box center [21, 43] width 4 height 4
radio input "true"
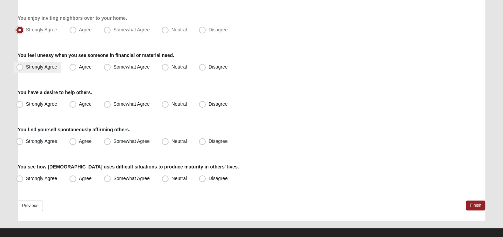
scroll to position [532, 0]
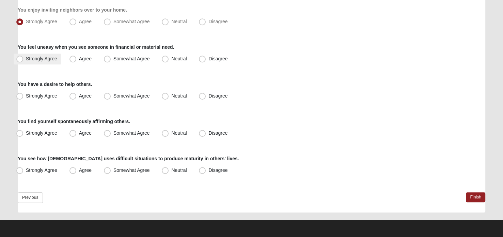
click at [26, 58] on span "Strongly Agree" at bounding box center [41, 58] width 31 height 5
click at [19, 58] on input "Strongly Agree" at bounding box center [21, 58] width 4 height 4
radio input "true"
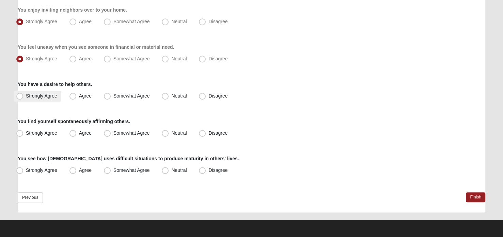
click at [26, 94] on span "Strongly Agree" at bounding box center [41, 95] width 31 height 5
click at [20, 94] on input "Strongly Agree" at bounding box center [21, 96] width 4 height 4
radio input "true"
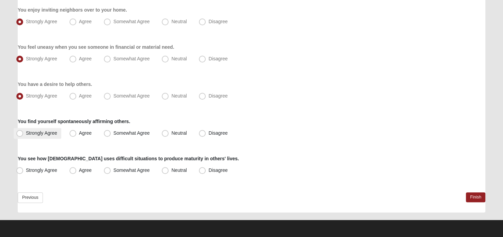
click at [26, 131] on span "Strongly Agree" at bounding box center [41, 132] width 31 height 5
click at [19, 131] on input "Strongly Agree" at bounding box center [21, 133] width 4 height 4
radio input "true"
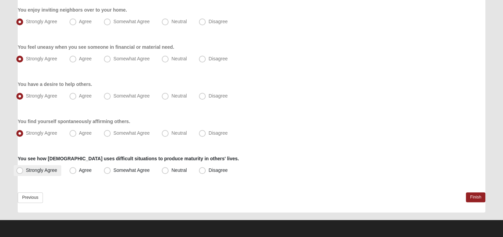
click at [26, 171] on span "Strongly Agree" at bounding box center [41, 169] width 31 height 5
click at [20, 171] on input "Strongly Agree" at bounding box center [21, 170] width 4 height 4
radio input "true"
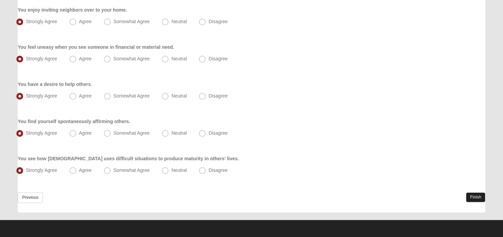
click at [470, 192] on link "Finish" at bounding box center [475, 197] width 19 height 10
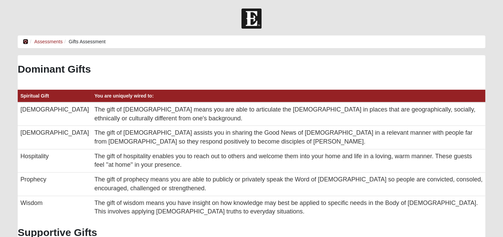
click at [25, 40] on icon at bounding box center [25, 41] width 5 height 5
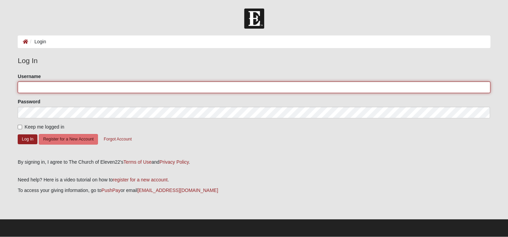
click at [33, 82] on input "Username" at bounding box center [254, 87] width 473 height 12
type input "Normankm12@gmail.com"
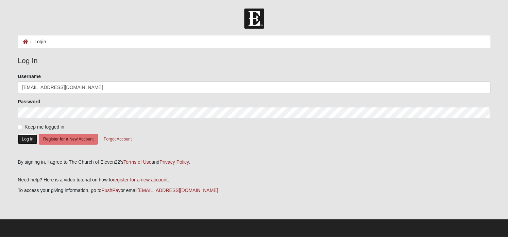
click at [27, 137] on button "Log In" at bounding box center [28, 139] width 20 height 10
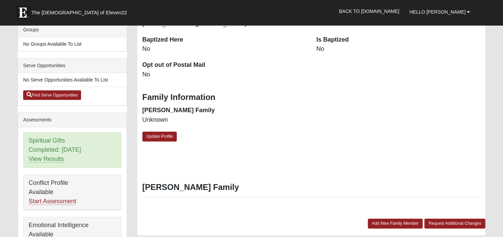
scroll to position [170, 0]
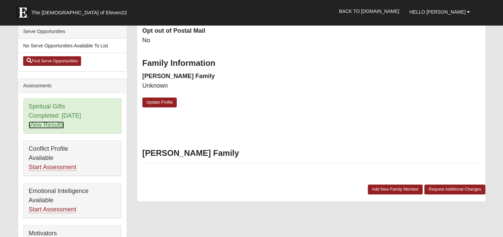
click at [58, 124] on link "View Results" at bounding box center [46, 124] width 35 height 7
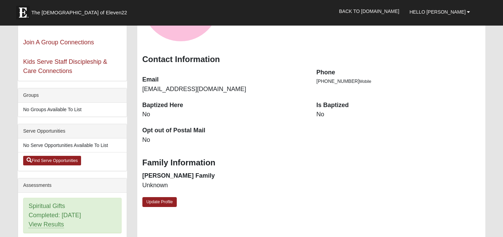
scroll to position [68, 0]
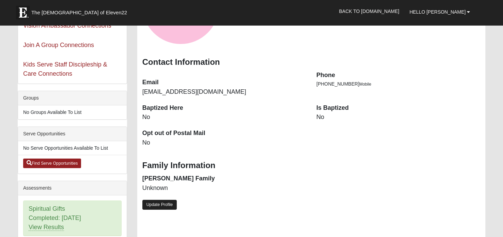
click at [170, 203] on link "Update Profile" at bounding box center [159, 204] width 35 height 10
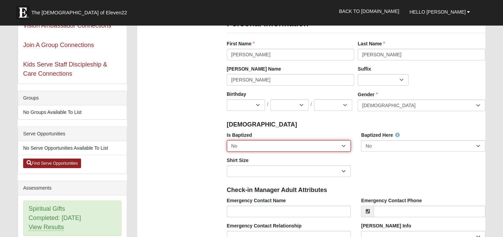
click at [344, 145] on select "No Yes" at bounding box center [289, 146] width 124 height 12
select select "True"
click at [227, 140] on select "No Yes" at bounding box center [289, 146] width 124 height 12
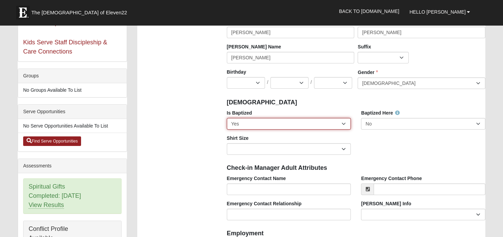
scroll to position [102, 0]
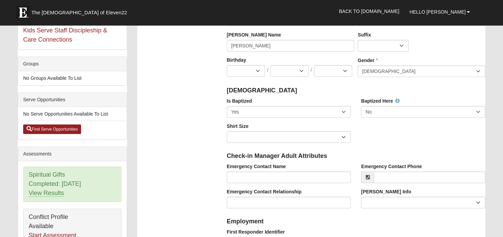
click at [366, 126] on div "Is Baptized No Yes Baptized Here No Yes Shirt Size Adult Small Adult Medium Adu…" at bounding box center [356, 122] width 268 height 50
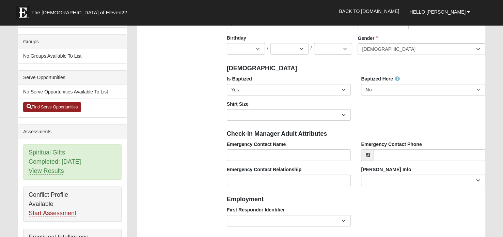
scroll to position [136, 0]
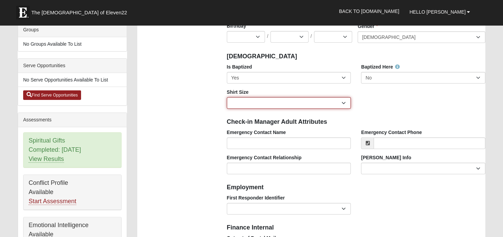
click at [343, 102] on select "Adult Small Adult Medium Adult Large Adult XL Adult XXL Adult 3XL Adult 4XL You…" at bounding box center [289, 103] width 124 height 12
select select "Adult Medium"
click at [227, 97] on select "Adult Small Adult Medium Adult Large Adult XL Adult XXL Adult 3XL Adult 4XL You…" at bounding box center [289, 103] width 124 height 12
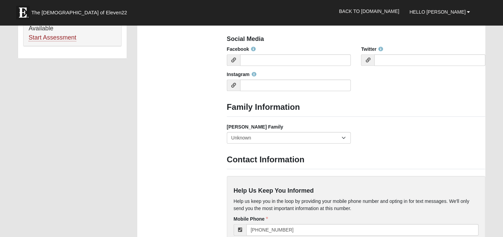
scroll to position [476, 0]
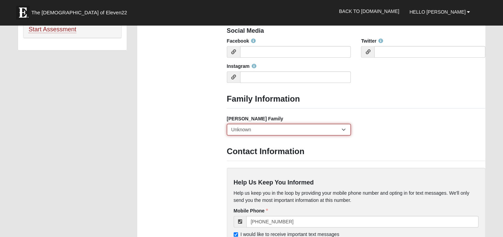
click at [343, 127] on select "Yes, we are a current foster family No, we are a former foster family No, we ha…" at bounding box center [289, 130] width 124 height 12
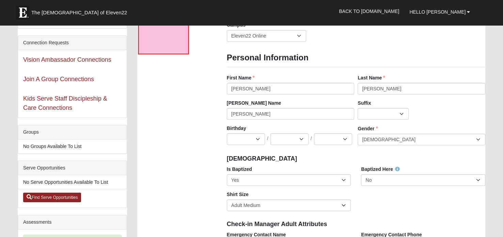
scroll to position [68, 0]
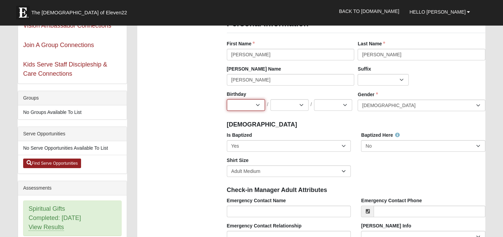
click at [259, 105] on select "Jan Feb Mar Apr May Jun Jul Aug Sep Oct Nov Dec" at bounding box center [246, 105] width 38 height 12
select select "3"
click at [227, 99] on select "Jan Feb Mar Apr May Jun Jul Aug Sep Oct Nov Dec" at bounding box center [246, 105] width 38 height 12
click at [298, 102] on select "1 2 3 4 5 6 7 8 9 10 11 12 13 14 15 16 17 18 19 20 21 22 23 24 25 26 27 28 29 3…" at bounding box center [289, 105] width 38 height 12
select select "12"
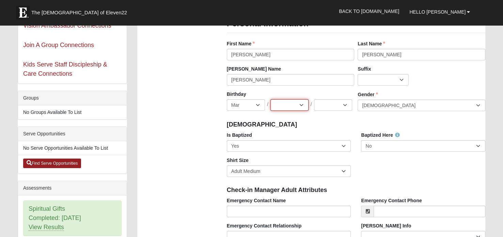
click at [270, 99] on select "1 2 3 4 5 6 7 8 9 10 11 12 13 14 15 16 17 18 19 20 21 22 23 24 25 26 27 28 29 3…" at bounding box center [289, 105] width 38 height 12
click at [343, 106] on select "2025 2024 2023 2022 2021 2020 2019 2018 2017 2016 2015 2014 2013 2012 2011 2010…" at bounding box center [333, 105] width 38 height 12
select select "1969"
click at [314, 99] on select "2025 2024 2023 2022 2021 2020 2019 2018 2017 2016 2015 2014 2013 2012 2011 2010…" at bounding box center [333, 105] width 38 height 12
click at [344, 119] on div "Baptism" at bounding box center [356, 123] width 268 height 15
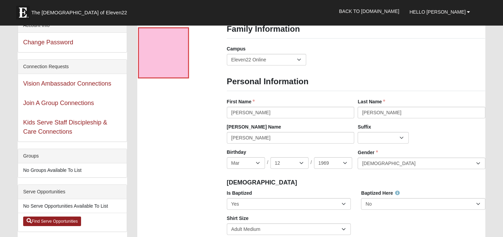
scroll to position [0, 0]
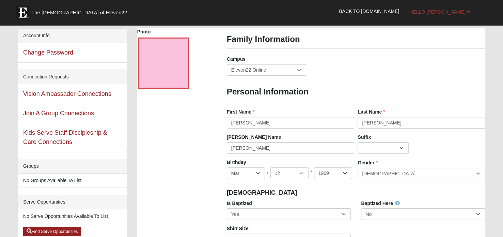
click at [467, 11] on b at bounding box center [468, 12] width 3 height 5
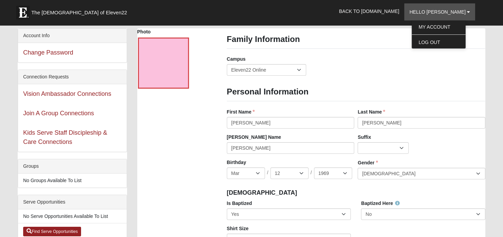
click at [479, 65] on div "Campus Arlington Baymeadows Eleven22 Online Fleming Island Jesup Mandarin North…" at bounding box center [356, 67] width 268 height 25
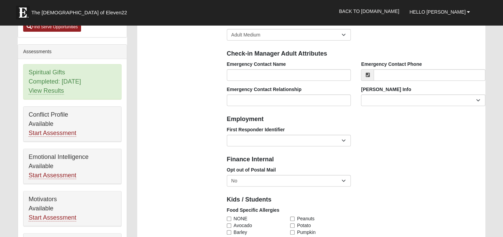
scroll to position [238, 0]
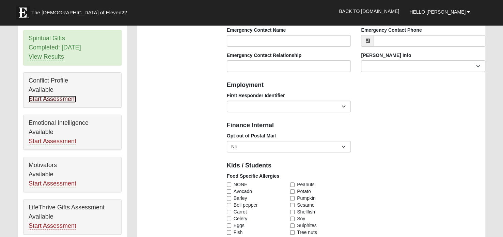
click at [61, 98] on link "Start Assessment" at bounding box center [53, 98] width 48 height 7
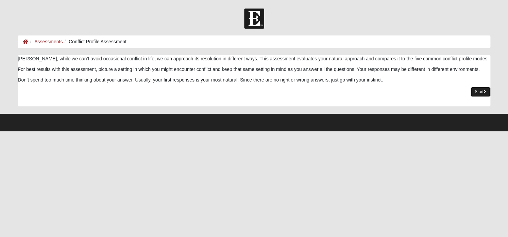
click at [485, 88] on link "Start" at bounding box center [481, 92] width 20 height 10
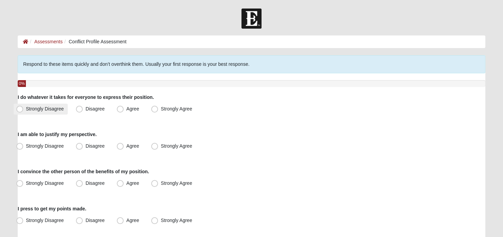
click at [26, 108] on span "Strongly Disagree" at bounding box center [45, 108] width 38 height 5
click at [21, 108] on input "Strongly Disagree" at bounding box center [21, 109] width 4 height 4
radio input "true"
click at [26, 106] on span "Strongly Disagree" at bounding box center [45, 108] width 38 height 5
click at [19, 107] on input "Strongly Disagree" at bounding box center [21, 109] width 4 height 4
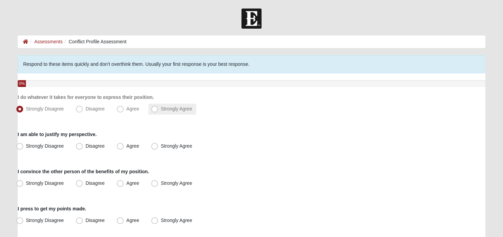
click at [161, 108] on span "Strongly Agree" at bounding box center [176, 108] width 31 height 5
click at [154, 108] on input "Strongly Agree" at bounding box center [156, 109] width 4 height 4
radio input "true"
click at [85, 146] on span "Disagree" at bounding box center [94, 145] width 19 height 5
click at [79, 146] on input "Disagree" at bounding box center [81, 146] width 4 height 4
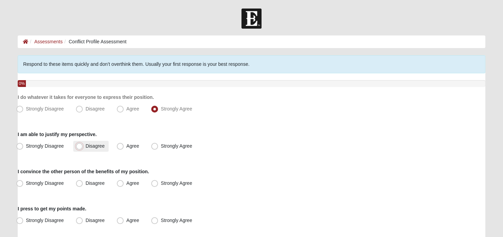
radio input "true"
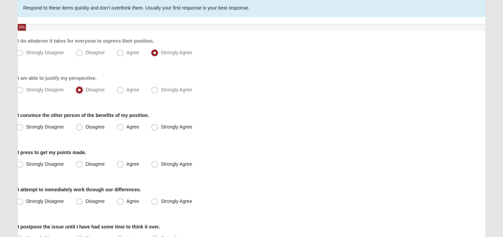
scroll to position [68, 0]
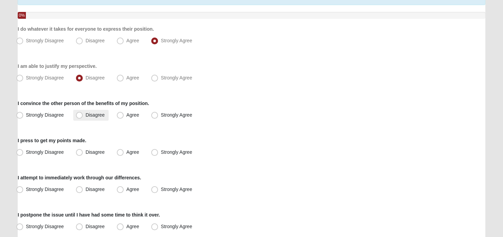
click at [85, 115] on span "Disagree" at bounding box center [94, 114] width 19 height 5
click at [80, 115] on input "Disagree" at bounding box center [81, 115] width 4 height 4
radio input "true"
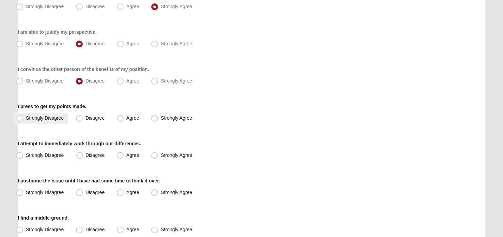
click at [26, 116] on span "Strongly Disagree" at bounding box center [45, 117] width 38 height 5
click at [20, 116] on input "Strongly Disagree" at bounding box center [21, 118] width 4 height 4
radio input "true"
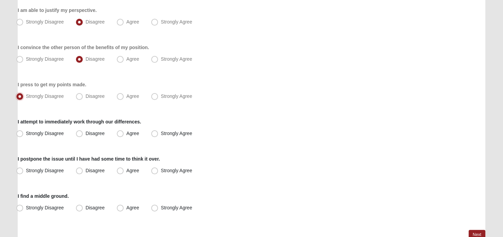
scroll to position [136, 0]
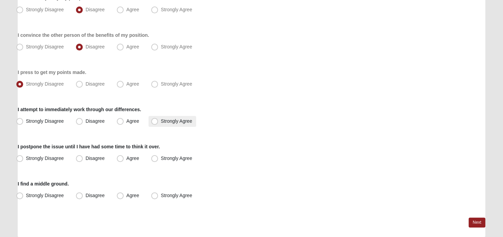
click at [161, 120] on span "Strongly Agree" at bounding box center [176, 120] width 31 height 5
click at [154, 120] on input "Strongly Agree" at bounding box center [156, 121] width 4 height 4
radio input "true"
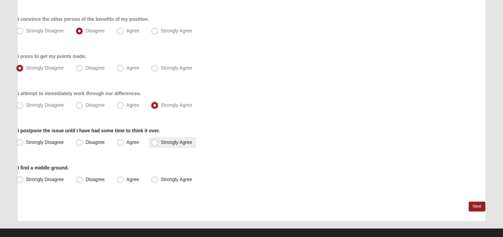
scroll to position [161, 0]
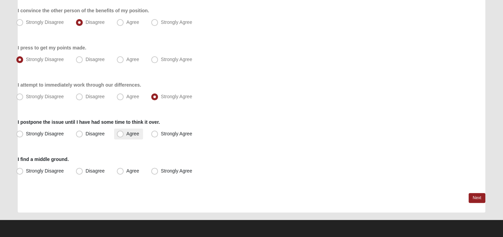
click at [126, 133] on span "Agree" at bounding box center [132, 133] width 13 height 5
click at [121, 133] on input "Agree" at bounding box center [121, 133] width 4 height 4
radio input "true"
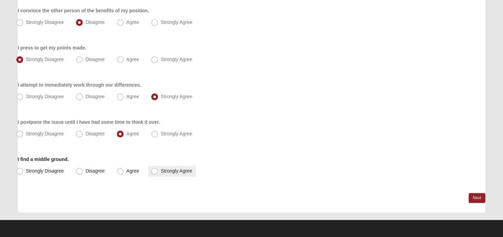
click at [161, 171] on span "Strongly Agree" at bounding box center [176, 170] width 31 height 5
click at [154, 171] on input "Strongly Agree" at bounding box center [156, 170] width 4 height 4
radio input "true"
click at [471, 194] on link "Next" at bounding box center [476, 198] width 17 height 10
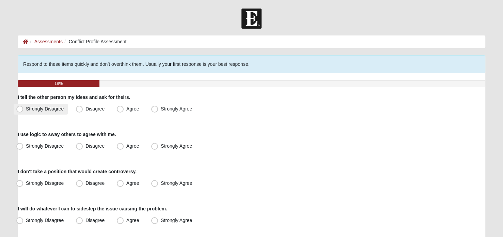
click at [26, 110] on span "Strongly Disagree" at bounding box center [45, 108] width 38 height 5
click at [19, 110] on input "Strongly Disagree" at bounding box center [21, 109] width 4 height 4
radio input "true"
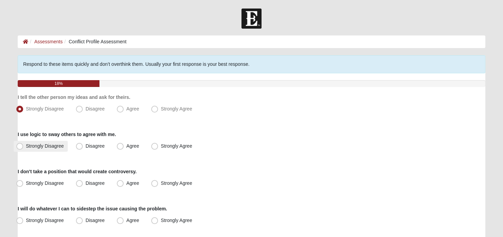
click at [25, 145] on label "Strongly Disagree" at bounding box center [41, 146] width 54 height 11
click at [23, 145] on input "Strongly Disagree" at bounding box center [21, 146] width 4 height 4
radio input "true"
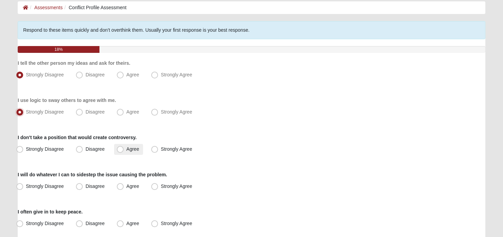
scroll to position [68, 0]
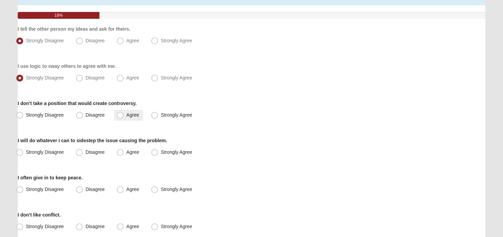
click at [126, 115] on span "Agree" at bounding box center [132, 114] width 13 height 5
click at [119, 115] on input "Agree" at bounding box center [121, 115] width 4 height 4
radio input "true"
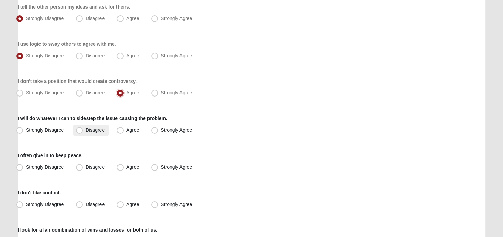
scroll to position [102, 0]
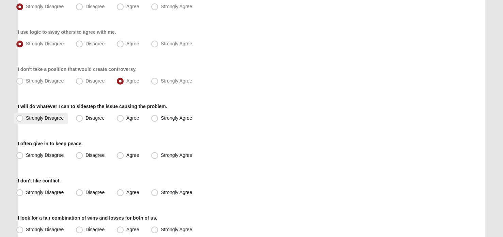
click at [26, 118] on span "Strongly Disagree" at bounding box center [45, 117] width 38 height 5
click at [19, 118] on input "Strongly Disagree" at bounding box center [21, 118] width 4 height 4
radio input "true"
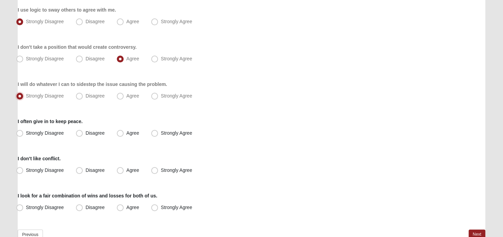
scroll to position [136, 0]
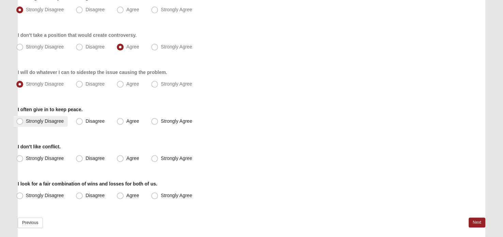
click at [26, 120] on span "Strongly Disagree" at bounding box center [45, 120] width 38 height 5
click at [19, 120] on input "Strongly Disagree" at bounding box center [21, 121] width 4 height 4
radio input "true"
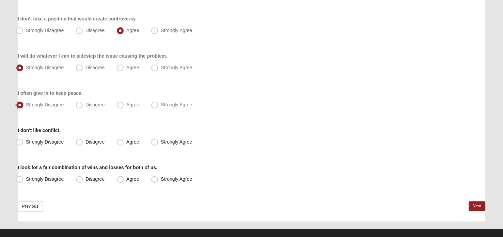
scroll to position [161, 0]
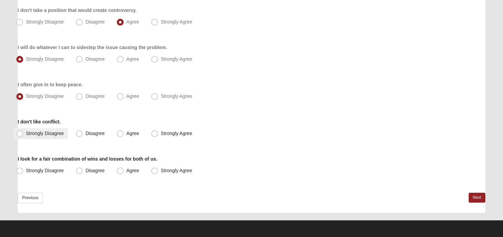
click at [26, 133] on span "Strongly Disagree" at bounding box center [45, 132] width 38 height 5
click at [19, 133] on input "Strongly Disagree" at bounding box center [21, 133] width 4 height 4
radio input "true"
click at [126, 171] on span "Agree" at bounding box center [132, 169] width 13 height 5
click at [121, 171] on input "Agree" at bounding box center [121, 170] width 4 height 4
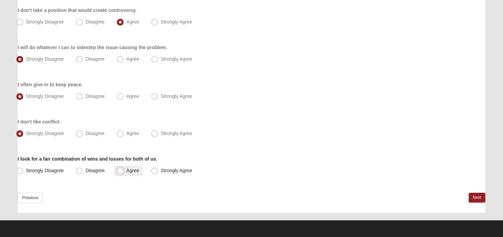
radio input "true"
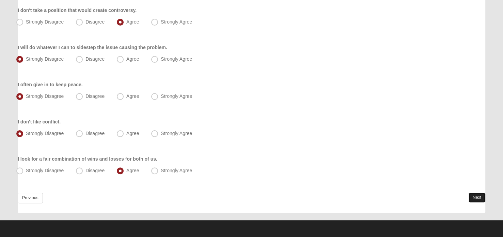
click at [476, 196] on link "Next" at bounding box center [476, 197] width 17 height 10
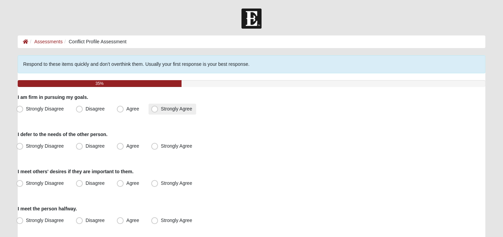
click at [161, 107] on span "Strongly Agree" at bounding box center [176, 108] width 31 height 5
click at [154, 107] on input "Strongly Agree" at bounding box center [156, 109] width 4 height 4
radio input "true"
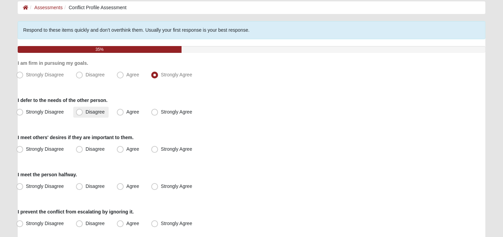
click at [85, 110] on span "Disagree" at bounding box center [94, 111] width 19 height 5
click at [82, 110] on input "Disagree" at bounding box center [81, 112] width 4 height 4
radio input "true"
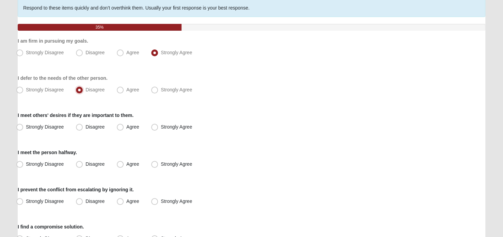
scroll to position [68, 0]
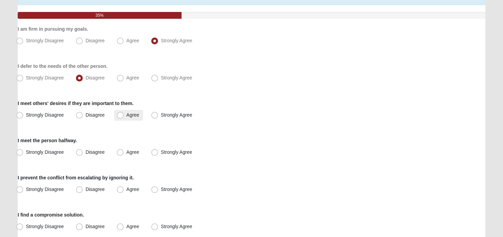
click at [126, 114] on span "Agree" at bounding box center [132, 114] width 13 height 5
click at [119, 114] on input "Agree" at bounding box center [121, 115] width 4 height 4
radio input "true"
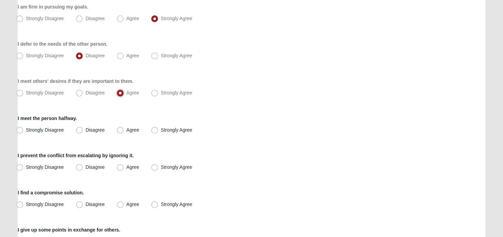
scroll to position [102, 0]
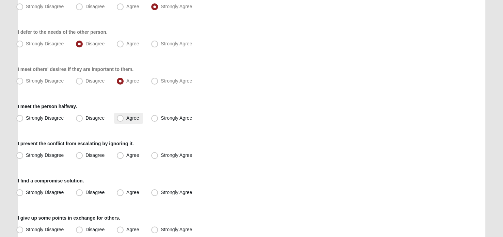
click at [126, 116] on span "Agree" at bounding box center [132, 117] width 13 height 5
click at [120, 116] on input "Agree" at bounding box center [121, 118] width 4 height 4
radio input "true"
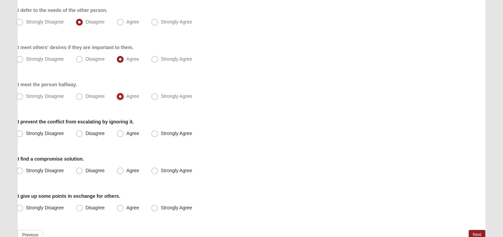
scroll to position [136, 0]
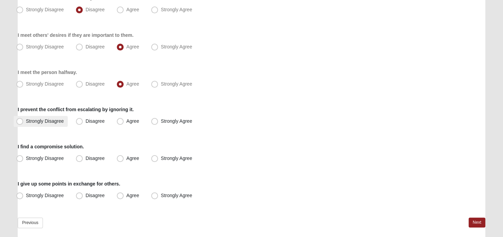
click at [26, 121] on span "Strongly Disagree" at bounding box center [45, 120] width 38 height 5
click at [22, 121] on input "Strongly Disagree" at bounding box center [21, 121] width 4 height 4
radio input "true"
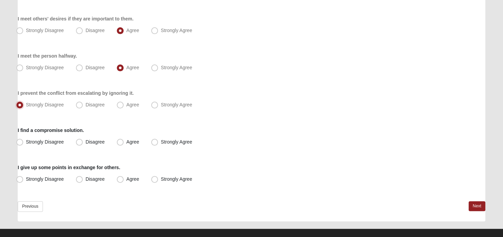
scroll to position [161, 0]
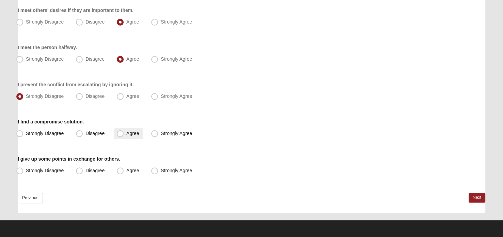
click at [126, 132] on span "Agree" at bounding box center [132, 132] width 13 height 5
click at [121, 132] on input "Agree" at bounding box center [121, 133] width 4 height 4
radio input "true"
click at [126, 169] on span "Agree" at bounding box center [132, 169] width 13 height 5
click at [120, 169] on input "Agree" at bounding box center [121, 170] width 4 height 4
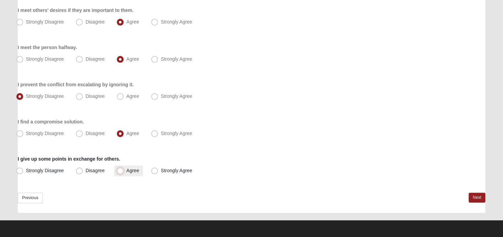
radio input "true"
click at [474, 197] on link "Next" at bounding box center [476, 197] width 17 height 10
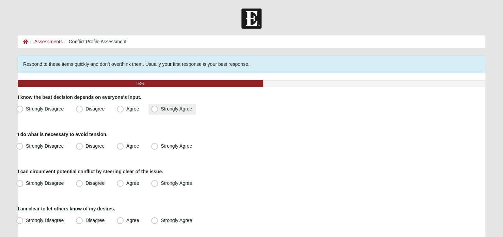
click at [161, 109] on span "Strongly Agree" at bounding box center [176, 108] width 31 height 5
click at [156, 109] on input "Strongly Agree" at bounding box center [156, 109] width 4 height 4
radio input "true"
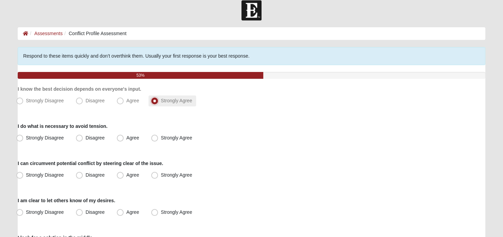
scroll to position [34, 0]
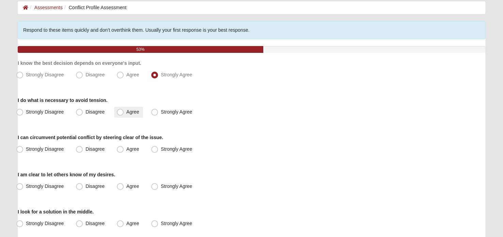
click at [126, 111] on span "Agree" at bounding box center [132, 111] width 13 height 5
click at [122, 111] on input "Agree" at bounding box center [121, 112] width 4 height 4
radio input "true"
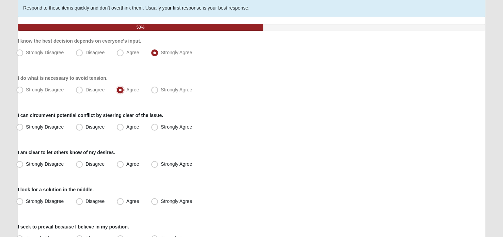
scroll to position [68, 0]
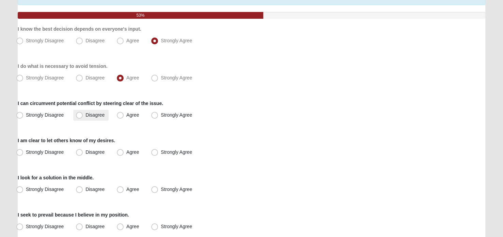
click at [85, 114] on span "Disagree" at bounding box center [94, 114] width 19 height 5
click at [79, 114] on input "Disagree" at bounding box center [81, 115] width 4 height 4
radio input "true"
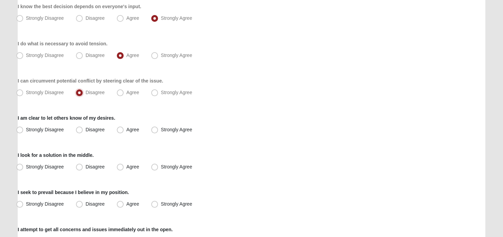
scroll to position [102, 0]
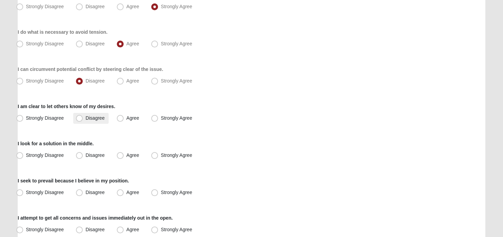
click at [85, 116] on span "Disagree" at bounding box center [94, 117] width 19 height 5
click at [80, 116] on input "Disagree" at bounding box center [81, 118] width 4 height 4
radio input "true"
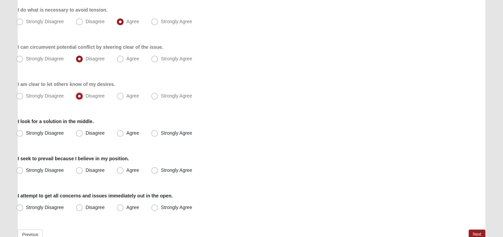
scroll to position [136, 0]
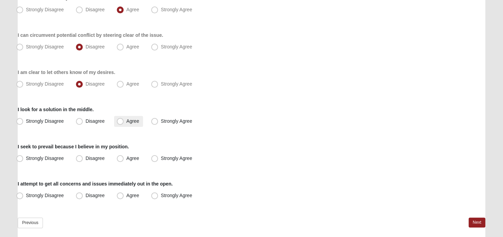
click at [126, 119] on span "Agree" at bounding box center [132, 120] width 13 height 5
click at [120, 119] on input "Agree" at bounding box center [121, 121] width 4 height 4
radio input "true"
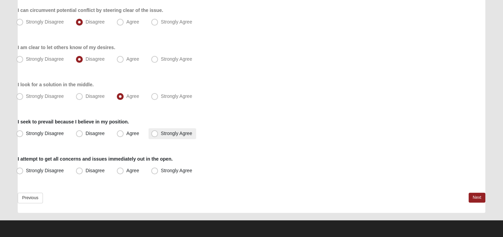
click at [161, 133] on span "Strongly Agree" at bounding box center [176, 132] width 31 height 5
click at [154, 133] on input "Strongly Agree" at bounding box center [156, 133] width 4 height 4
radio input "true"
click at [126, 168] on span "Agree" at bounding box center [132, 169] width 13 height 5
click at [120, 168] on input "Agree" at bounding box center [121, 170] width 4 height 4
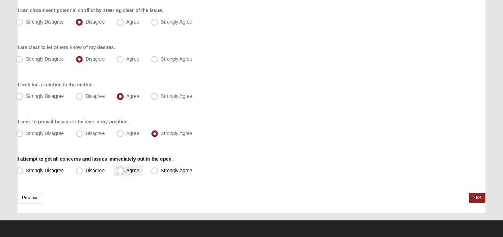
radio input "true"
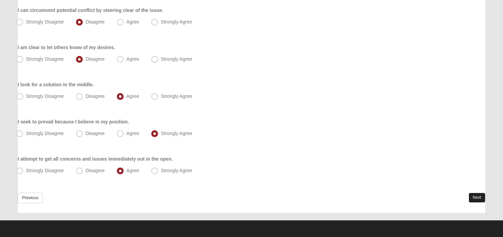
click at [471, 195] on link "Next" at bounding box center [476, 197] width 17 height 10
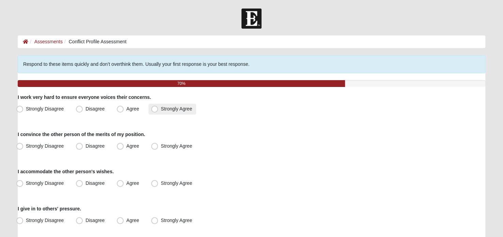
click at [161, 109] on span "Strongly Agree" at bounding box center [176, 108] width 31 height 5
click at [154, 109] on input "Strongly Agree" at bounding box center [156, 109] width 4 height 4
radio input "true"
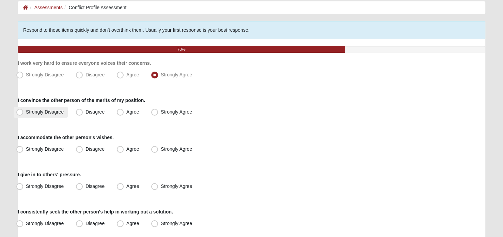
click at [26, 111] on span "Strongly Disagree" at bounding box center [45, 111] width 38 height 5
click at [19, 111] on input "Strongly Disagree" at bounding box center [21, 112] width 4 height 4
radio input "true"
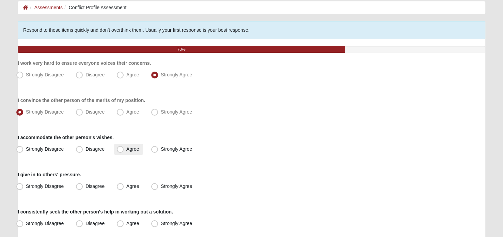
click at [126, 148] on span "Agree" at bounding box center [132, 148] width 13 height 5
click at [121, 148] on input "Agree" at bounding box center [121, 149] width 4 height 4
radio input "true"
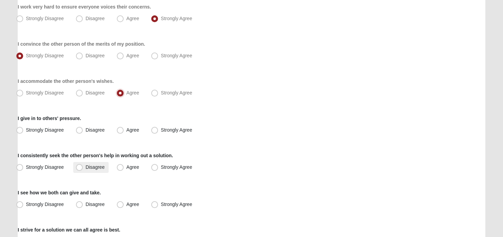
scroll to position [102, 0]
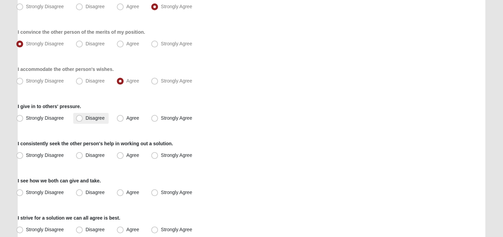
click at [85, 117] on span "Disagree" at bounding box center [94, 117] width 19 height 5
click at [79, 117] on input "Disagree" at bounding box center [81, 118] width 4 height 4
radio input "true"
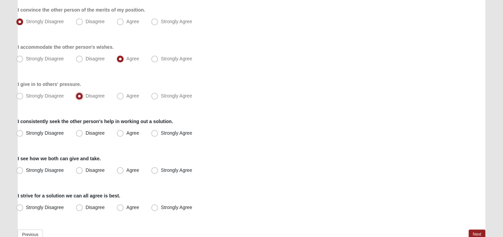
scroll to position [136, 0]
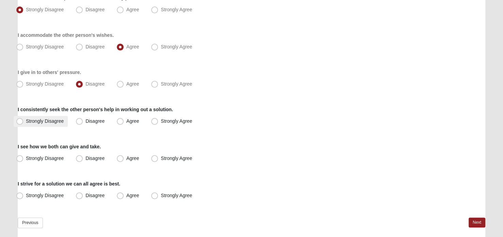
click at [23, 122] on label "Strongly Disagree" at bounding box center [41, 121] width 54 height 11
click at [23, 122] on input "Strongly Disagree" at bounding box center [21, 121] width 4 height 4
radio input "true"
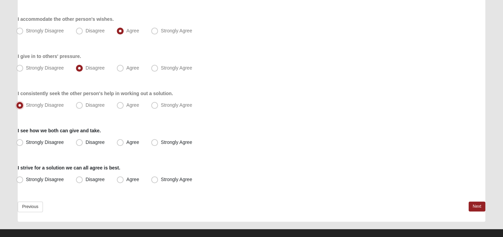
scroll to position [161, 0]
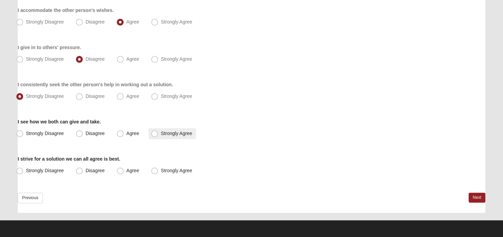
click at [161, 133] on span "Strongly Agree" at bounding box center [176, 132] width 31 height 5
click at [156, 133] on input "Strongly Agree" at bounding box center [156, 133] width 4 height 4
radio input "true"
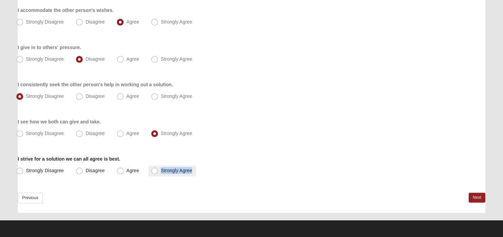
click at [159, 168] on label "Strongly Agree" at bounding box center [172, 170] width 48 height 11
click at [161, 171] on span "Strongly Agree" at bounding box center [176, 169] width 31 height 5
click at [156, 171] on input "Strongly Agree" at bounding box center [156, 170] width 4 height 4
radio input "true"
click at [261, 157] on div "I strive for a solution we can all agree is best. Strongly Disagree Disagree Ag…" at bounding box center [251, 165] width 467 height 21
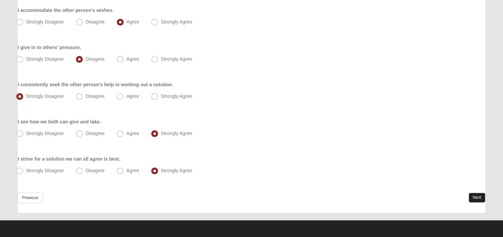
click at [476, 196] on link "Next" at bounding box center [476, 197] width 17 height 10
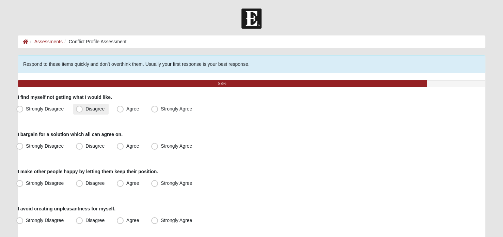
click at [81, 104] on label "Disagree" at bounding box center [90, 108] width 35 height 11
click at [81, 107] on input "Disagree" at bounding box center [81, 109] width 4 height 4
radio input "true"
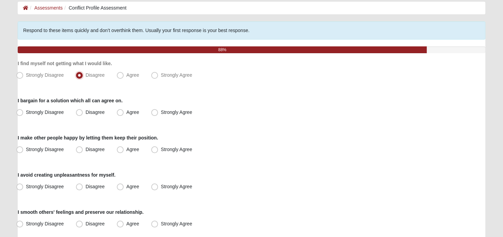
scroll to position [34, 0]
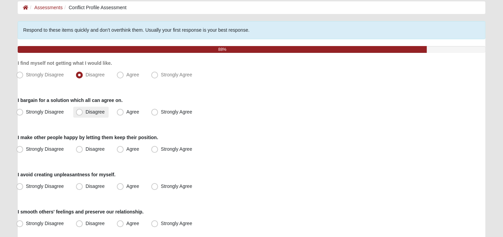
click at [84, 113] on label "Disagree" at bounding box center [90, 112] width 35 height 11
click at [83, 113] on input "Disagree" at bounding box center [81, 112] width 4 height 4
radio input "true"
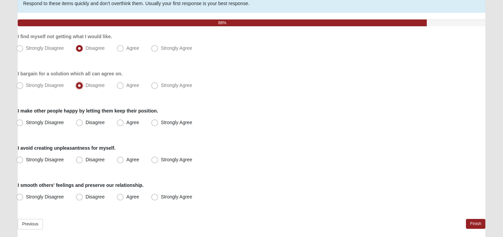
scroll to position [68, 0]
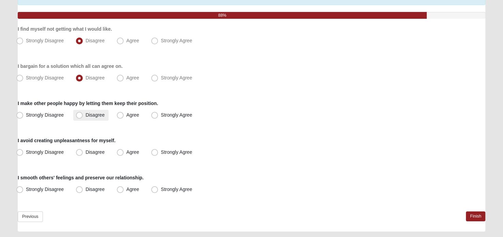
click at [85, 113] on span "Disagree" at bounding box center [94, 114] width 19 height 5
click at [79, 113] on input "Disagree" at bounding box center [81, 115] width 4 height 4
radio input "true"
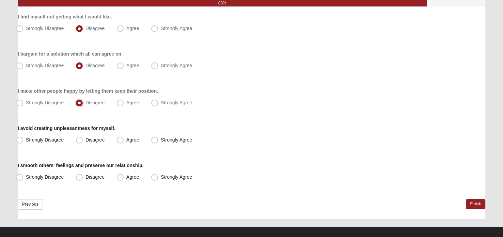
scroll to position [87, 0]
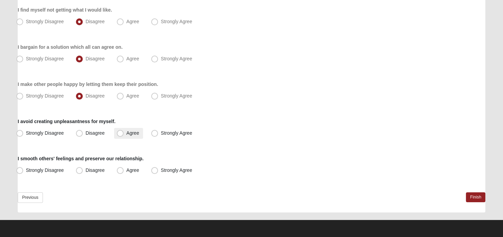
click at [127, 135] on span "Agree" at bounding box center [132, 132] width 13 height 5
click at [124, 135] on input "Agree" at bounding box center [121, 133] width 4 height 4
radio input "true"
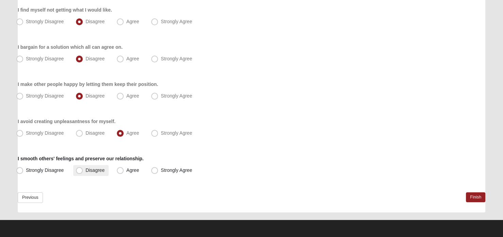
drag, startPoint x: 80, startPoint y: 168, endPoint x: 95, endPoint y: 170, distance: 14.4
click at [85, 168] on span "Disagree" at bounding box center [94, 169] width 19 height 5
click at [81, 168] on input "Disagree" at bounding box center [81, 170] width 4 height 4
radio input "true"
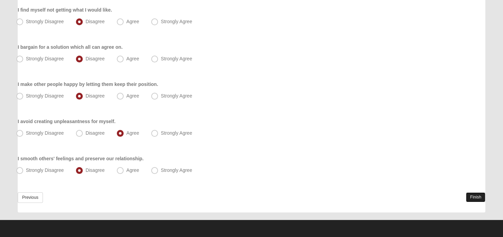
click at [479, 196] on link "Finish" at bounding box center [475, 197] width 19 height 10
